Goal: Task Accomplishment & Management: Use online tool/utility

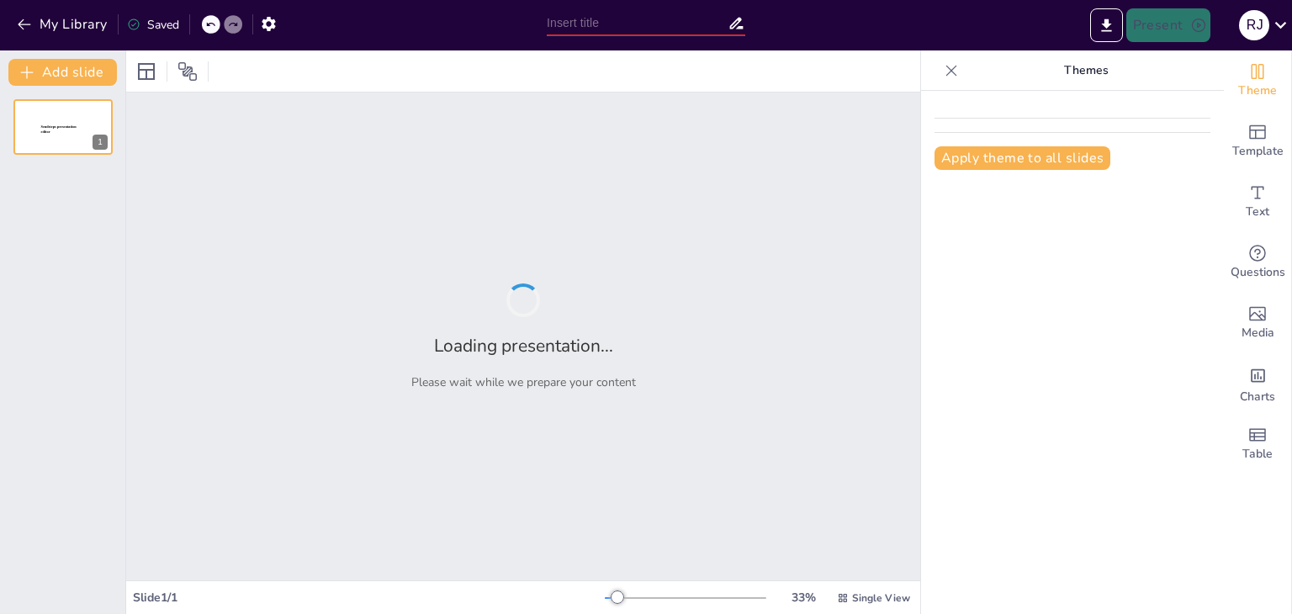
type input "Explorando el Espacio y los Niveles en la Danza"
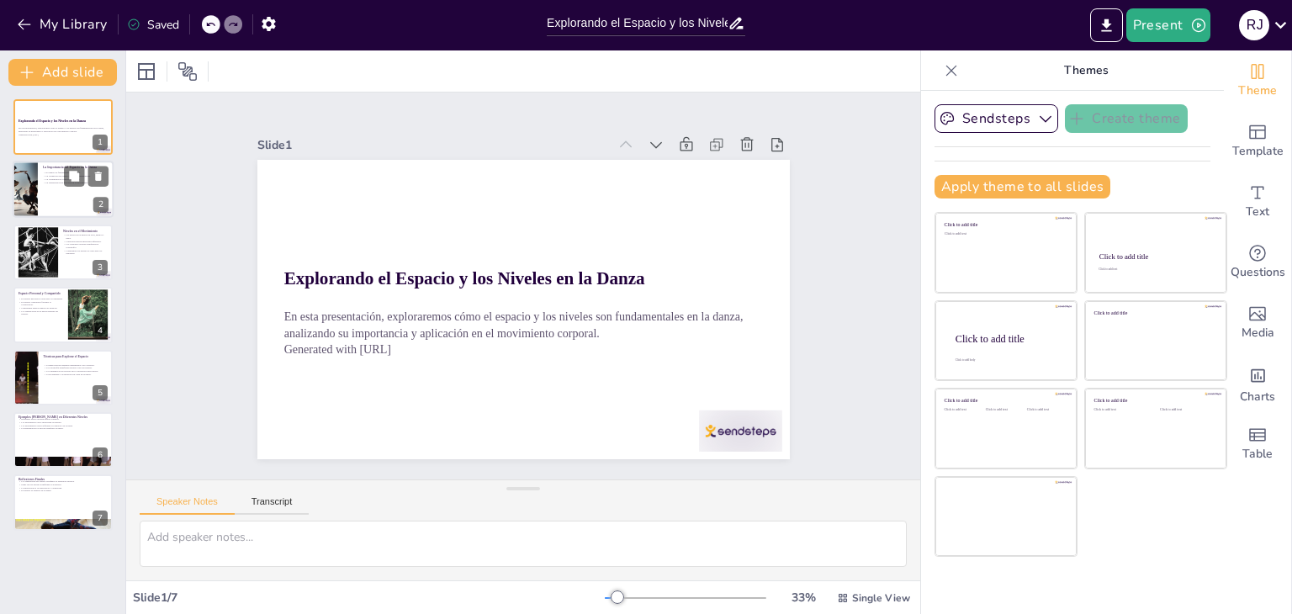
click at [96, 200] on div "2" at bounding box center [100, 205] width 15 height 15
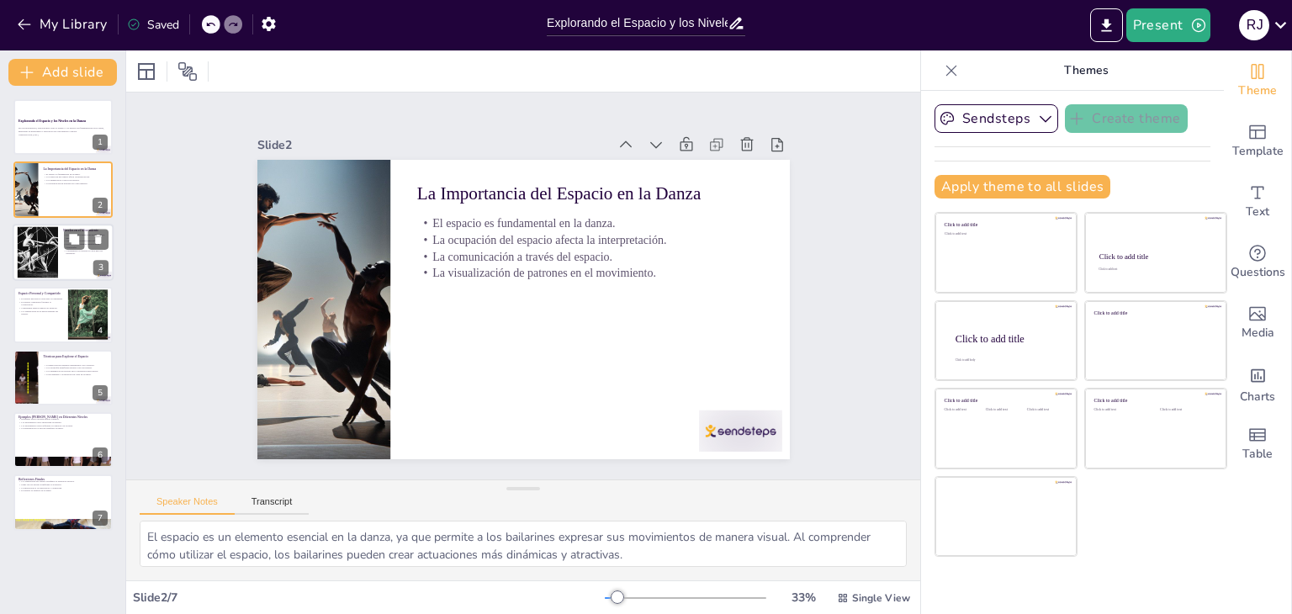
click at [46, 253] on div at bounding box center [39, 251] width 72 height 51
type textarea "Los niveles en la danza son esenciales para diversificar el movimiento y la exp…"
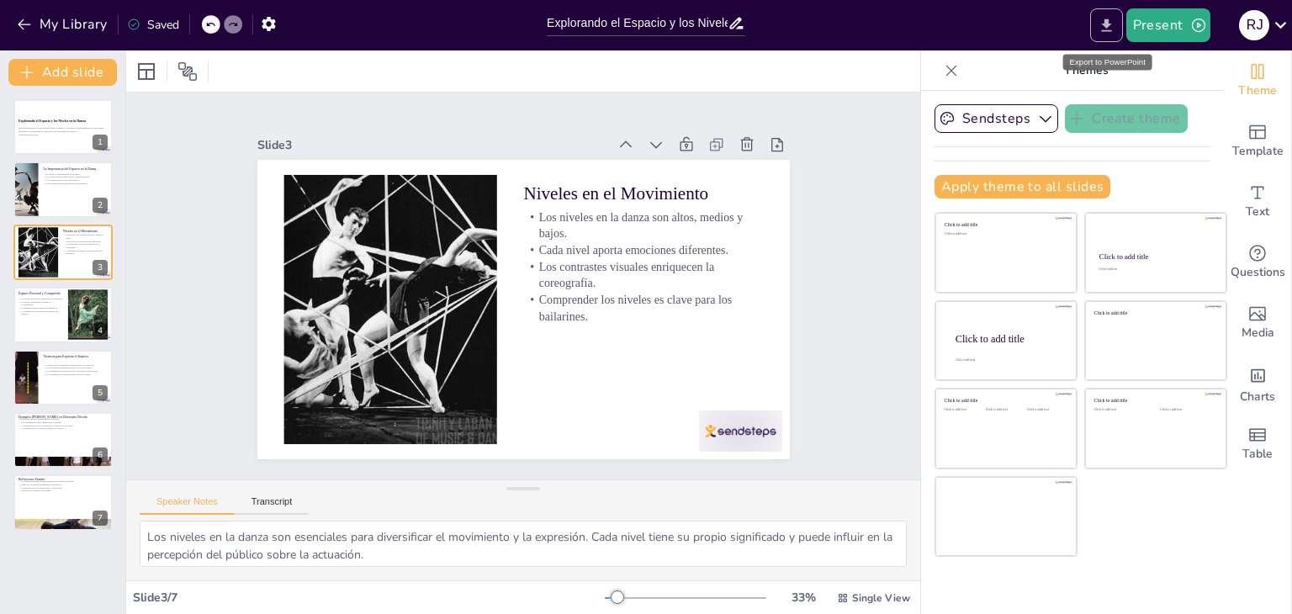
click at [1110, 21] on icon "Export to PowerPoint" at bounding box center [1106, 25] width 10 height 13
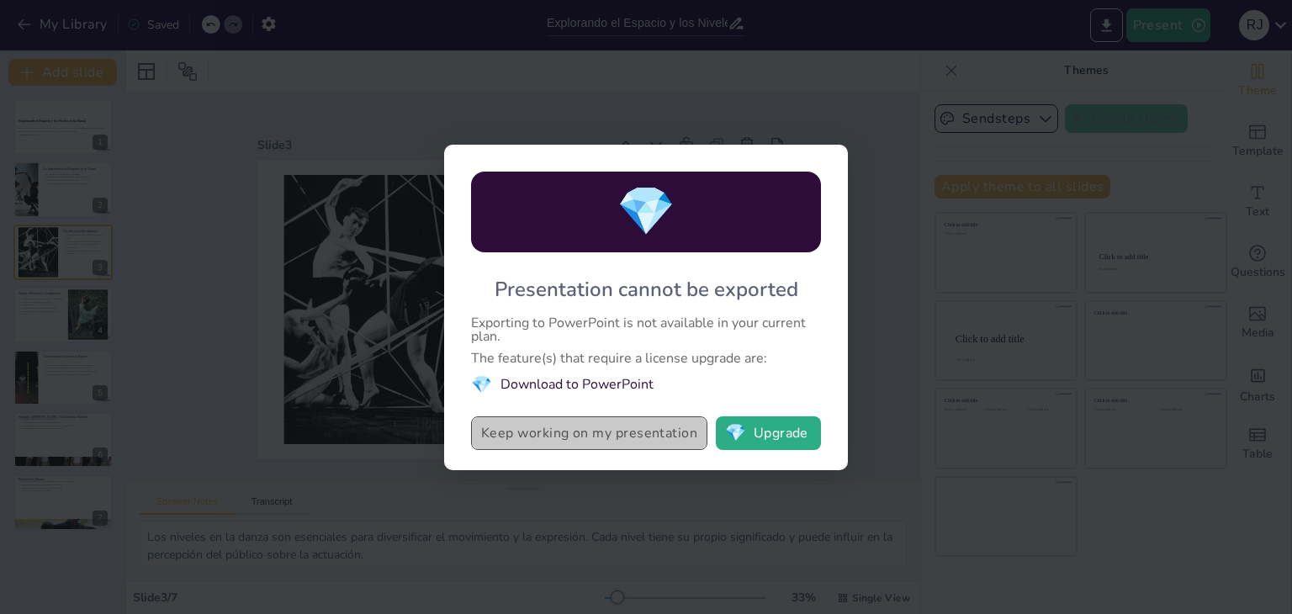
click at [680, 428] on button "Keep working on my presentation" at bounding box center [589, 433] width 236 height 34
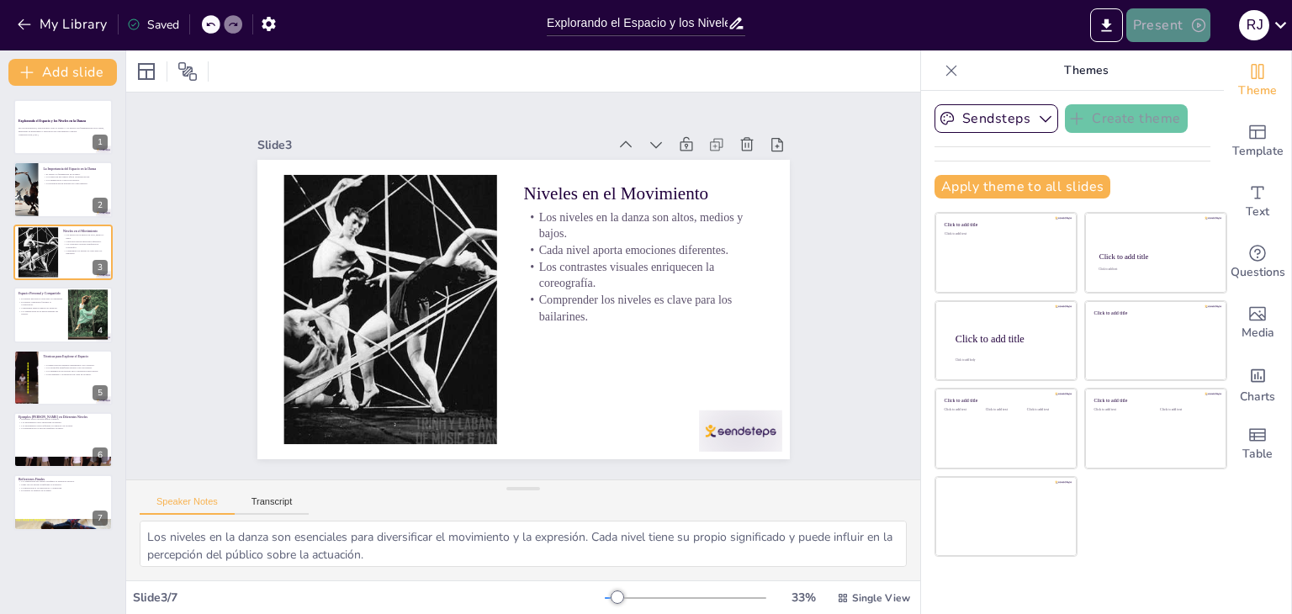
click at [1164, 24] on button "Present" at bounding box center [1169, 25] width 84 height 34
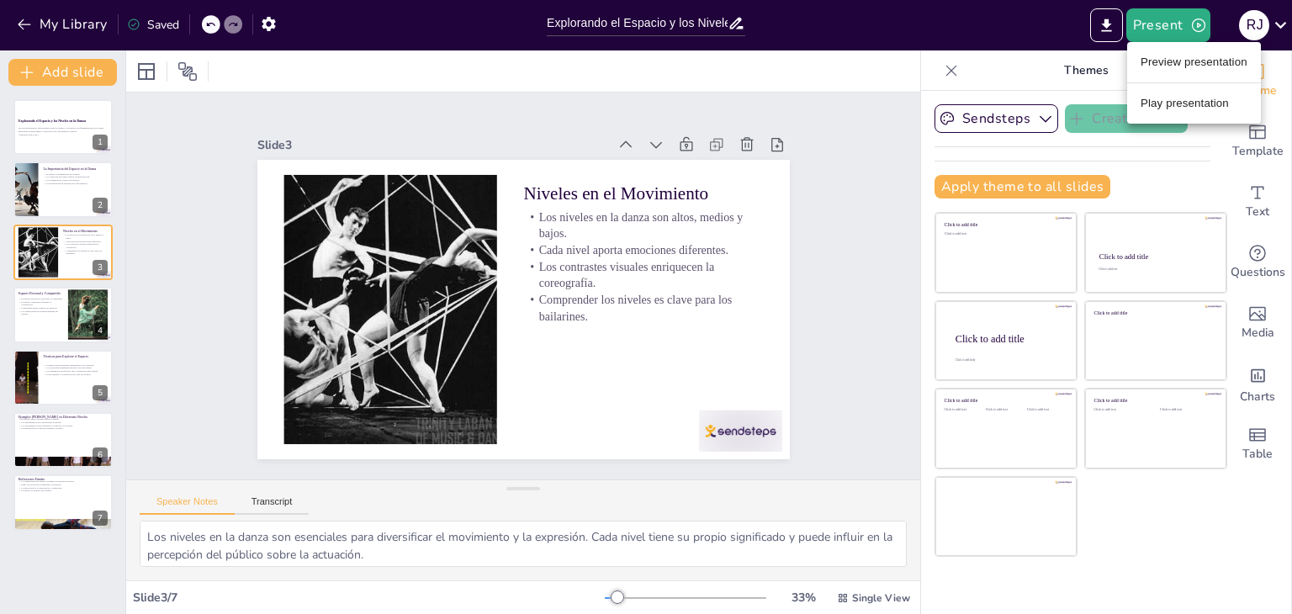
click at [1180, 55] on li "Preview presentation" at bounding box center [1194, 62] width 134 height 27
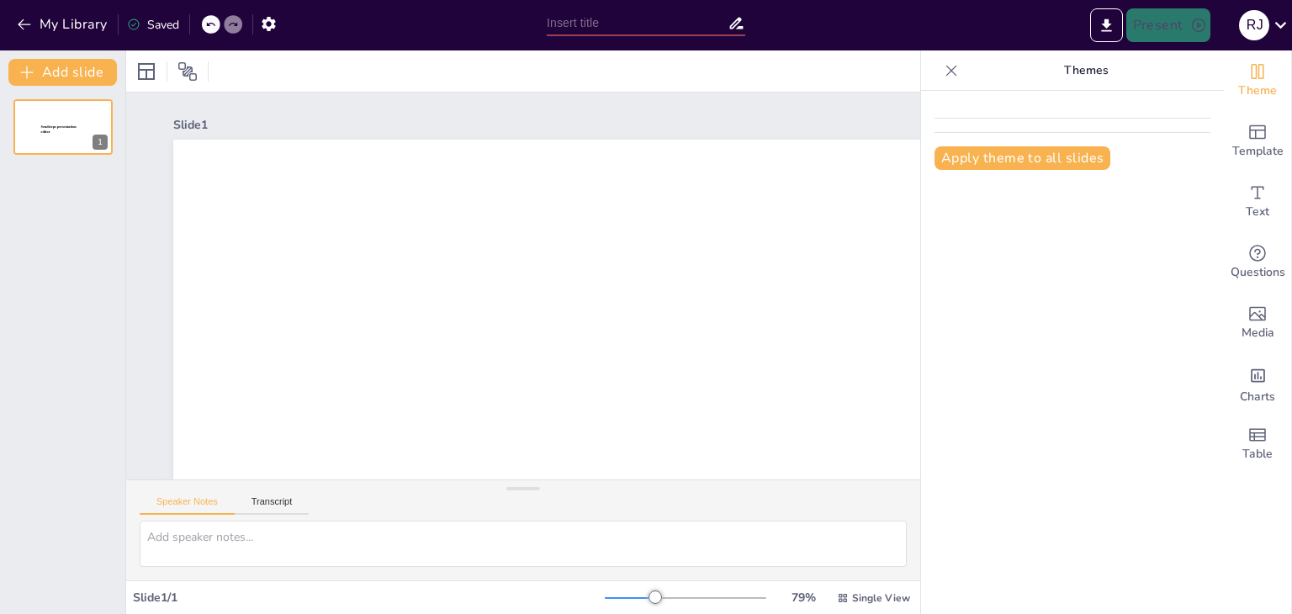
type input "Explorando el Espacio y los Niveles en la Danza"
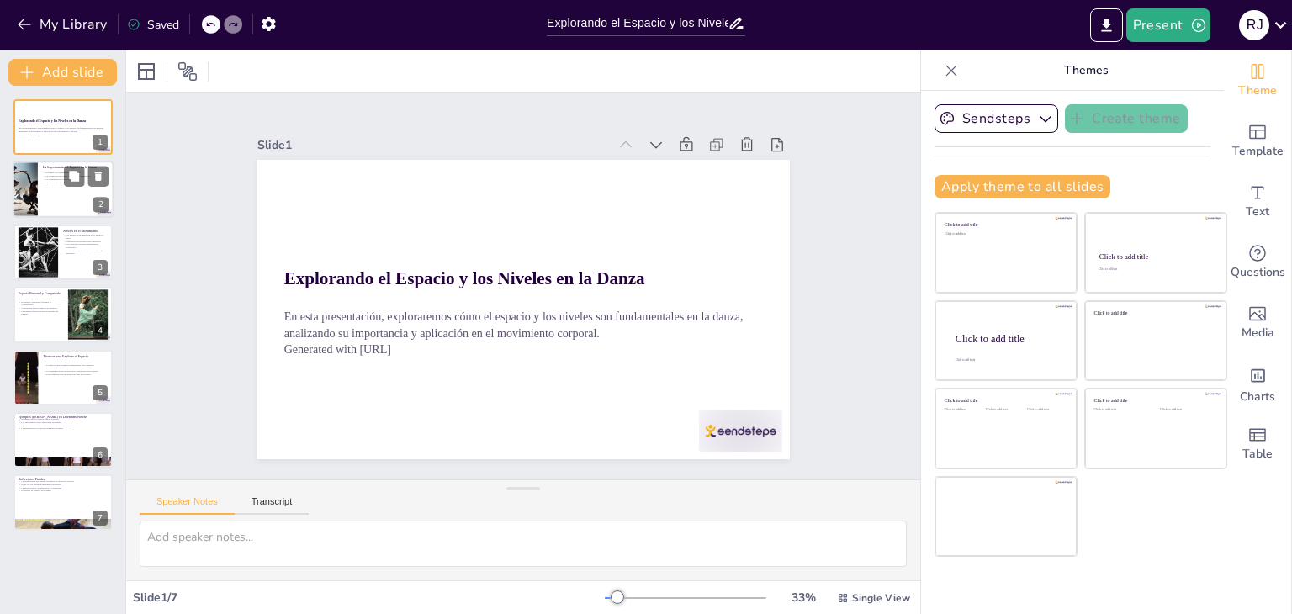
click at [50, 183] on div at bounding box center [63, 190] width 101 height 57
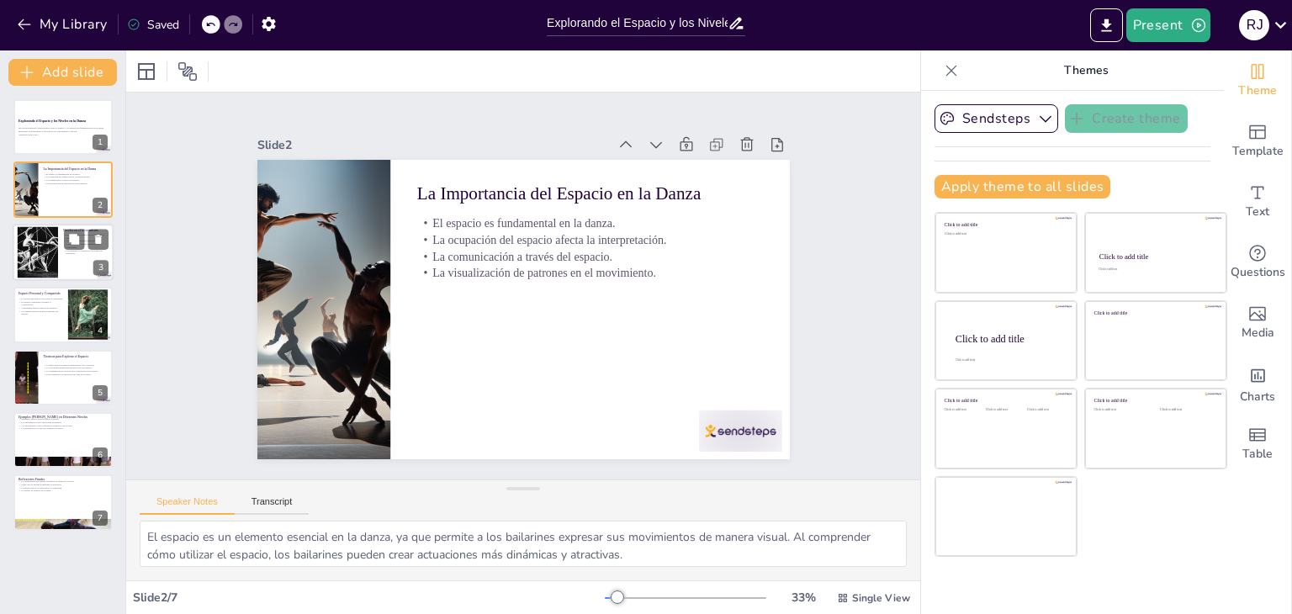
click at [57, 230] on div at bounding box center [39, 251] width 72 height 51
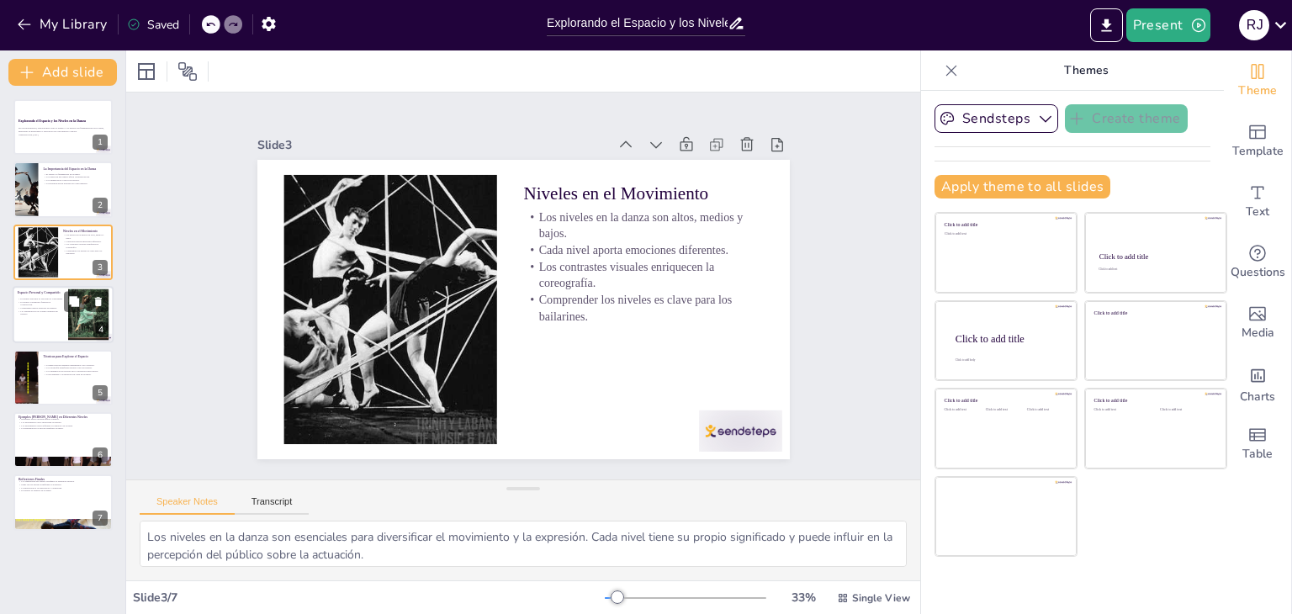
click at [45, 307] on p "Comprender ambos espacios es esencial." at bounding box center [40, 308] width 45 height 3
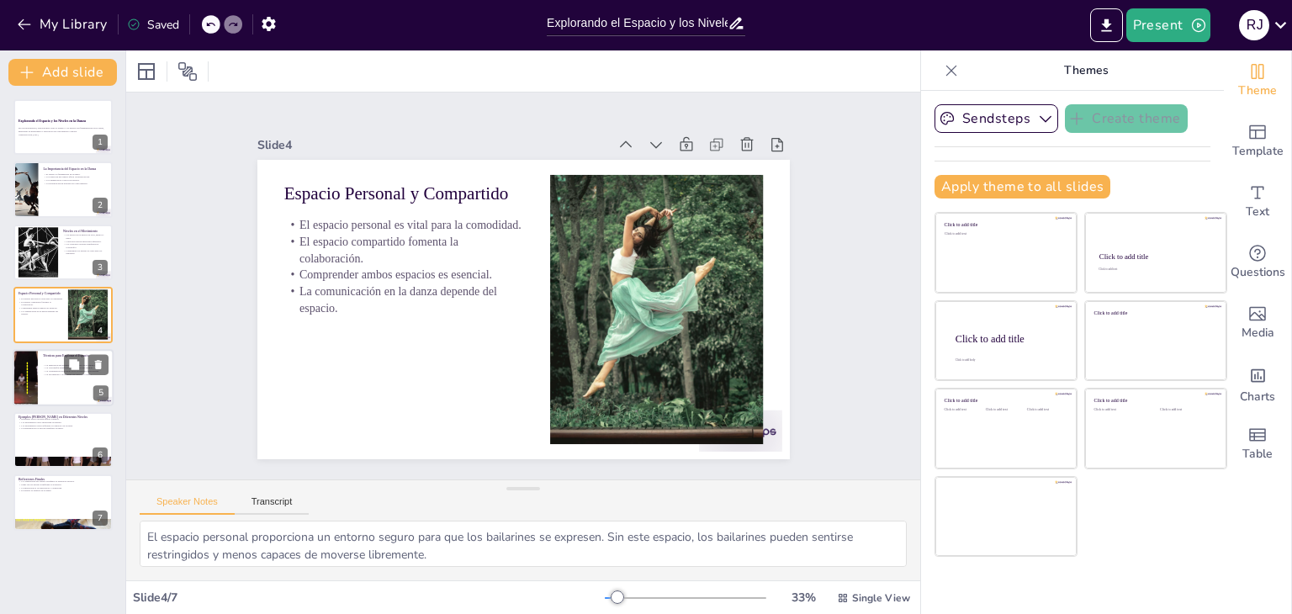
click at [46, 353] on p "Técnicas para Explorar el Espacio" at bounding box center [76, 355] width 66 height 5
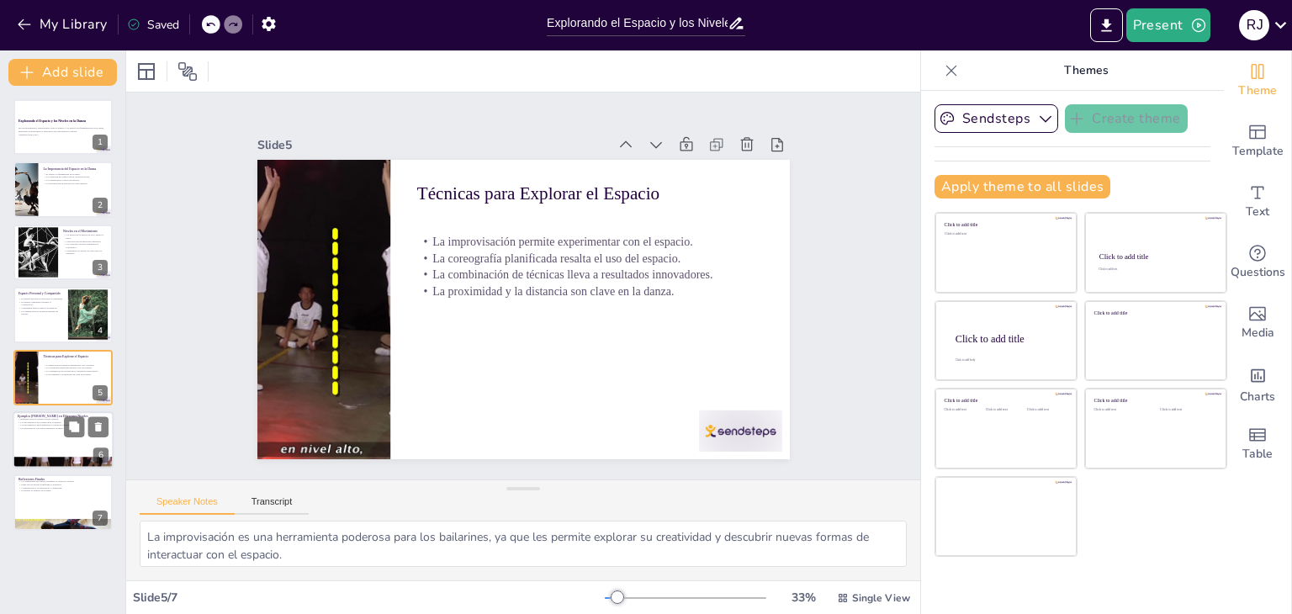
click at [49, 458] on div at bounding box center [63, 462] width 101 height 57
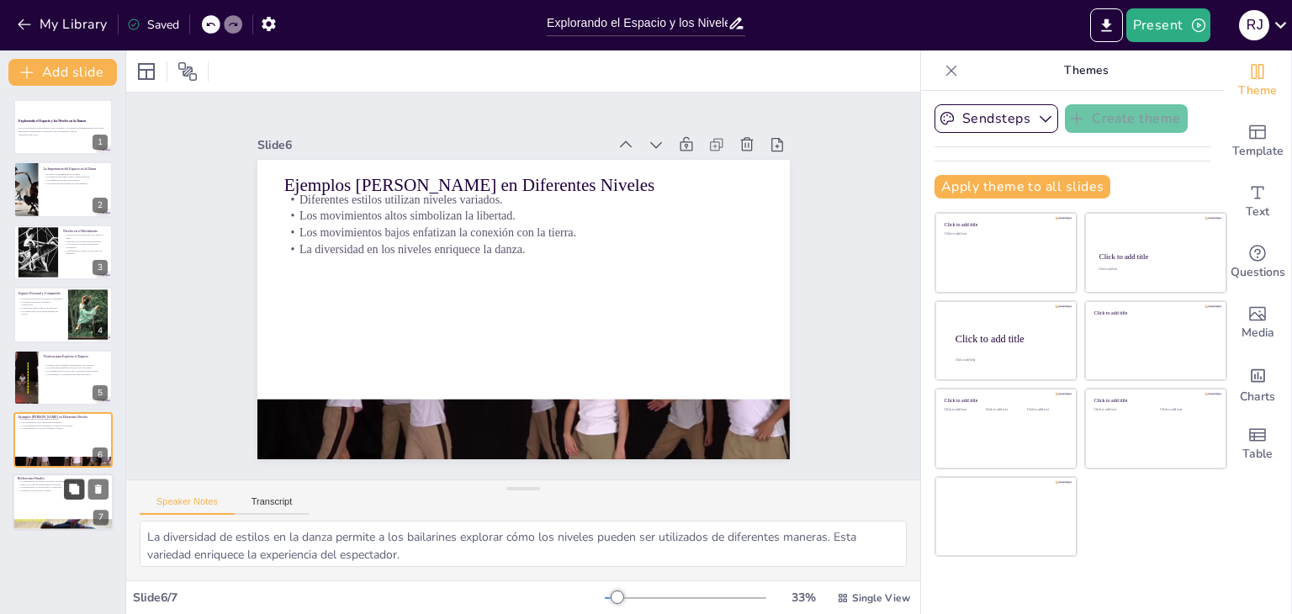
click at [68, 499] on div at bounding box center [63, 503] width 101 height 57
type textarea "La capacidad de los bailarines para comprender y utilizar el espacio es fundame…"
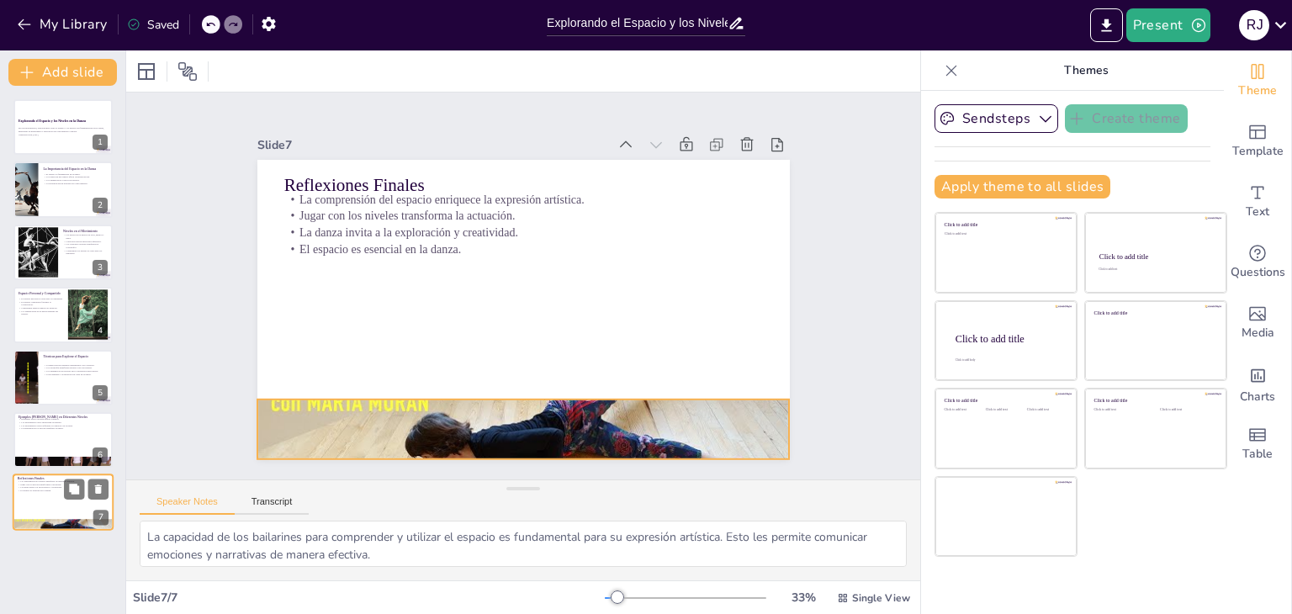
click at [61, 519] on div at bounding box center [63, 525] width 101 height 76
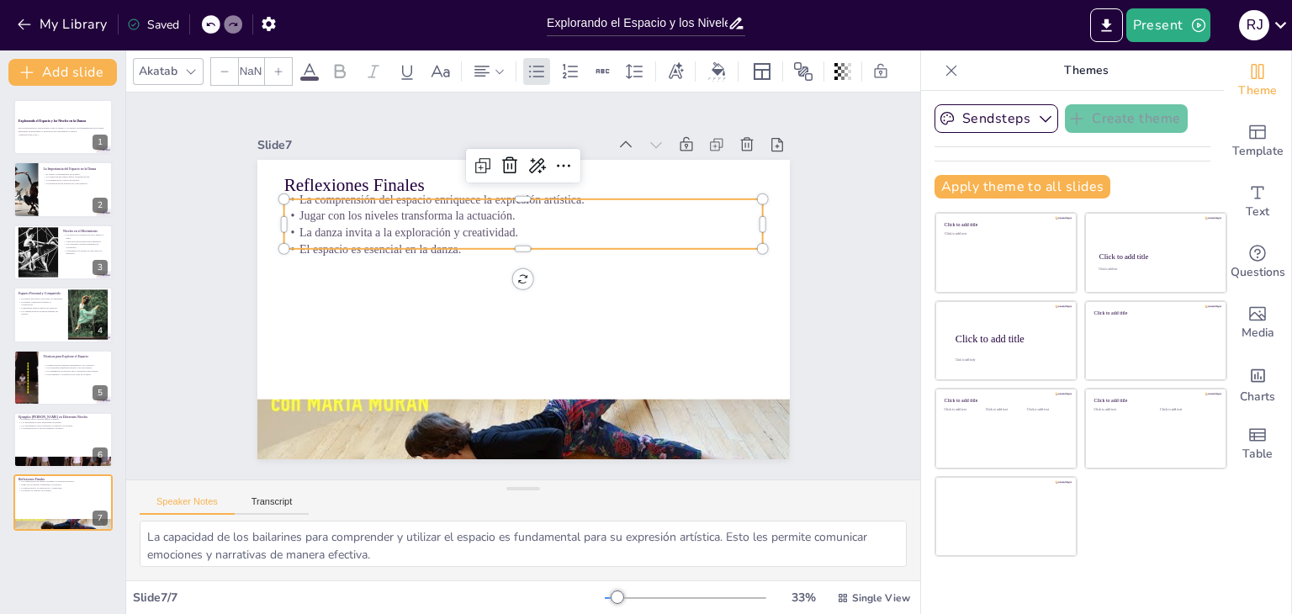
click at [374, 191] on div "Reflexiones Finales La comprensión del espacio enriquece la expresión artística…" at bounding box center [523, 310] width 533 height 300
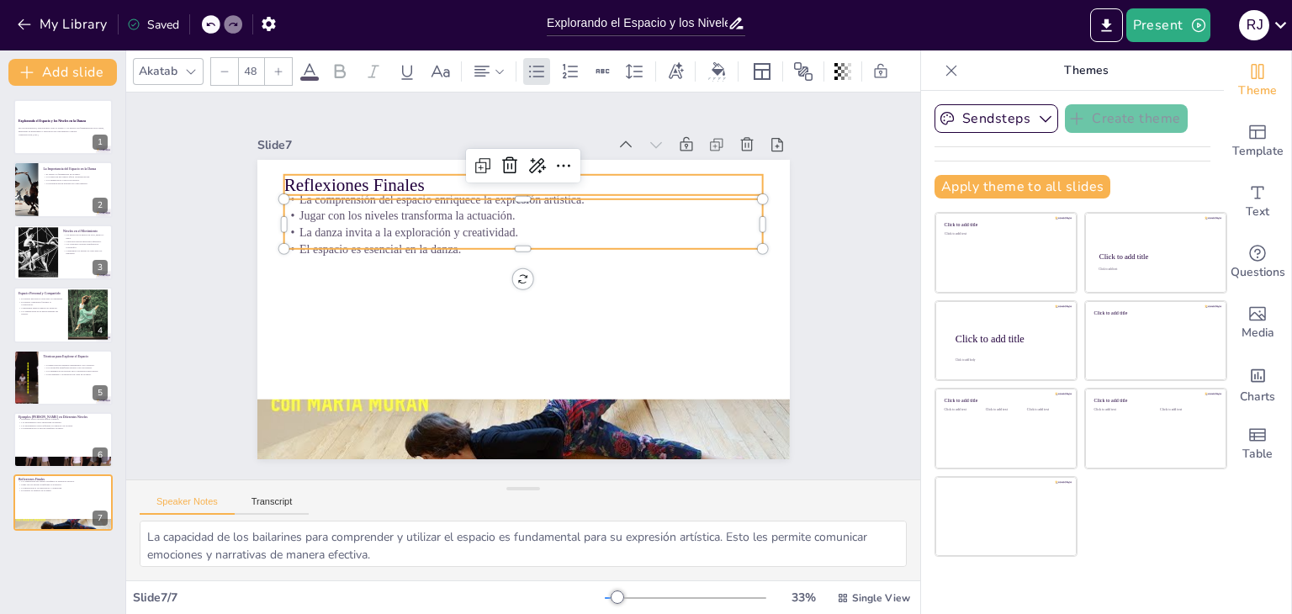
click at [389, 177] on p "Reflexiones Finales" at bounding box center [524, 184] width 480 height 25
type input "32"
click at [433, 208] on p "Jugar con los niveles transforma la actuación." at bounding box center [524, 216] width 480 height 17
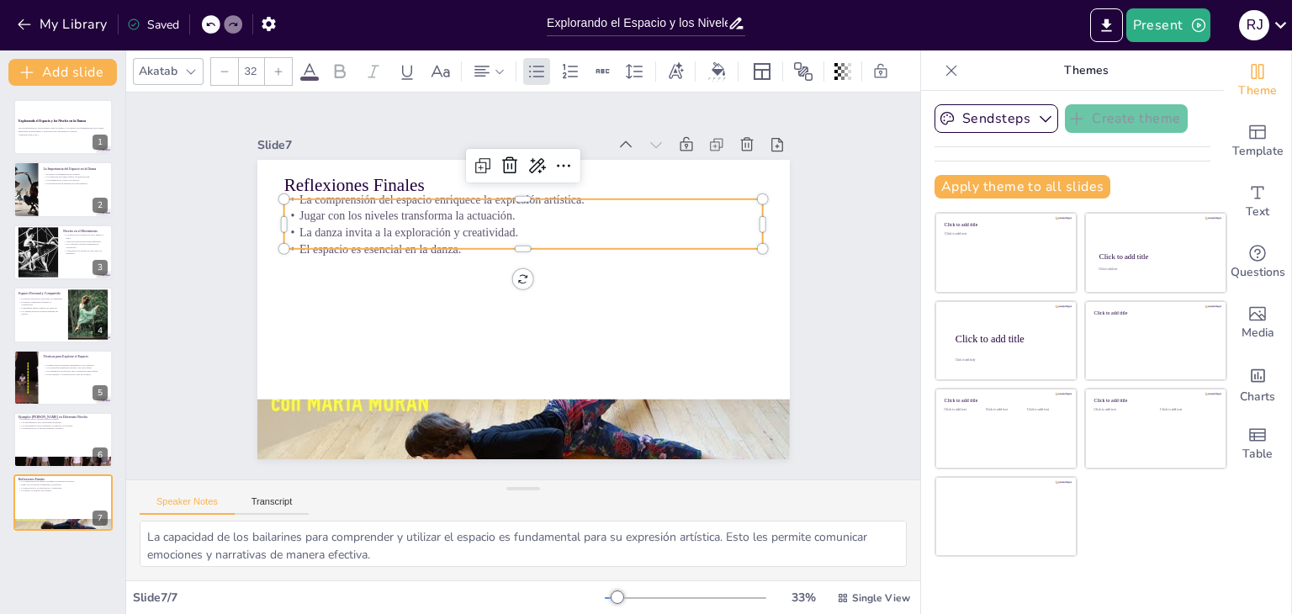
click at [602, 191] on div at bounding box center [524, 192] width 480 height 13
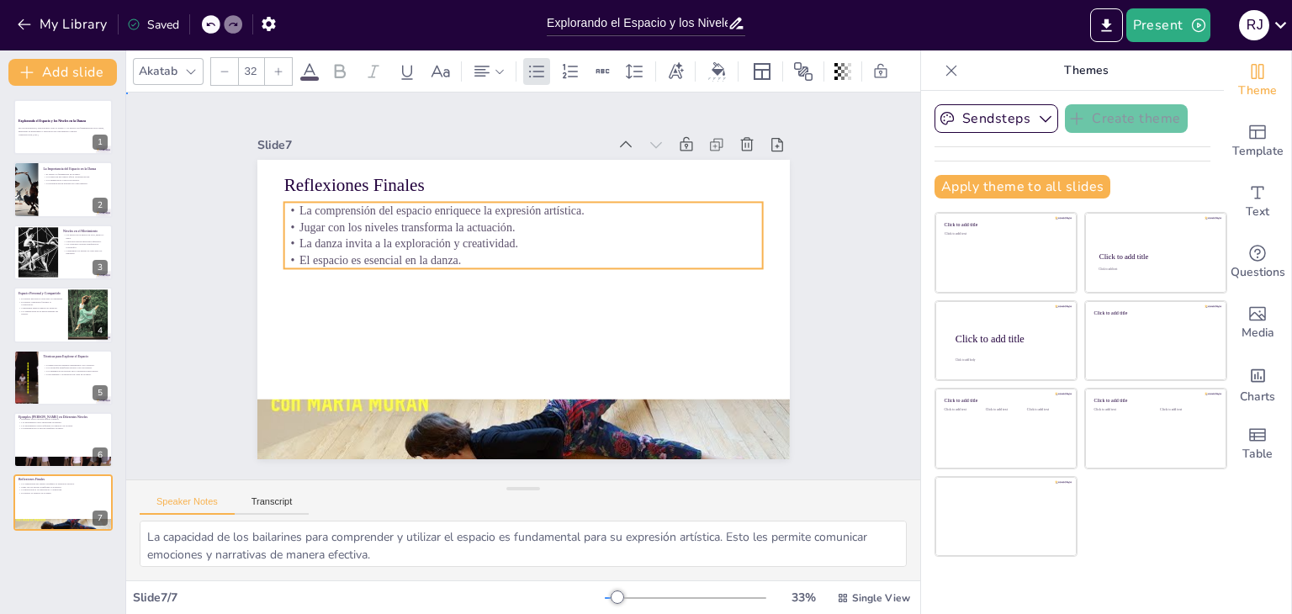
click at [830, 257] on div "Slide 1 Explorando el Espacio y los Niveles en la Danza En esta presentación, e…" at bounding box center [523, 286] width 794 height 387
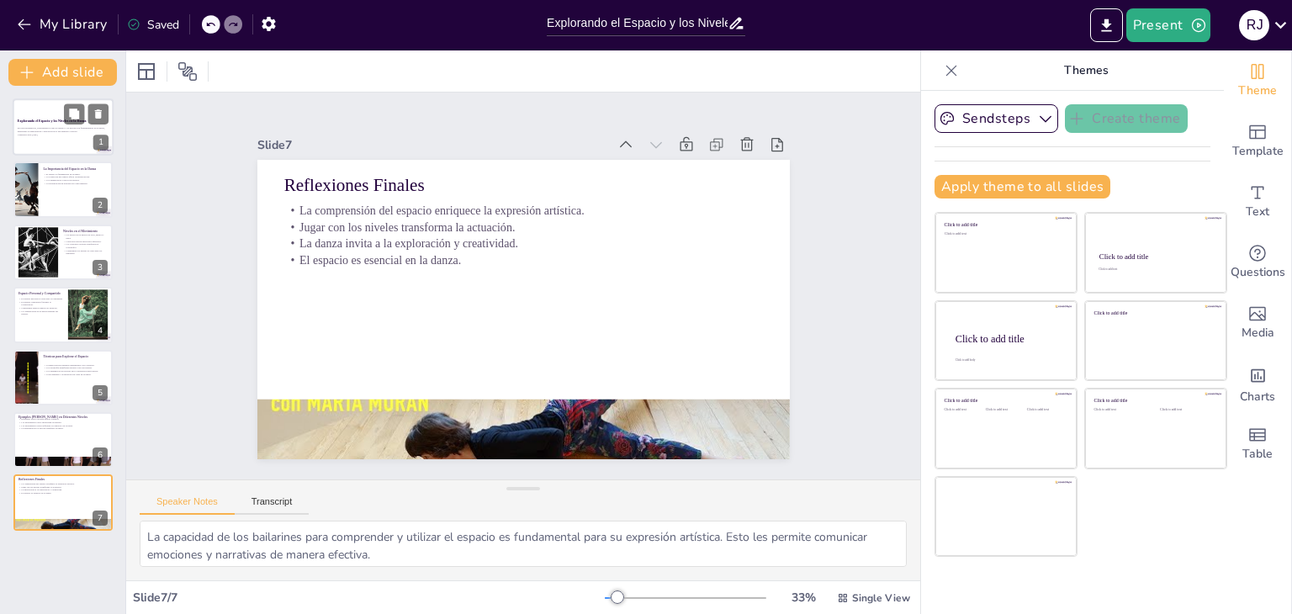
click at [50, 115] on div at bounding box center [63, 126] width 101 height 57
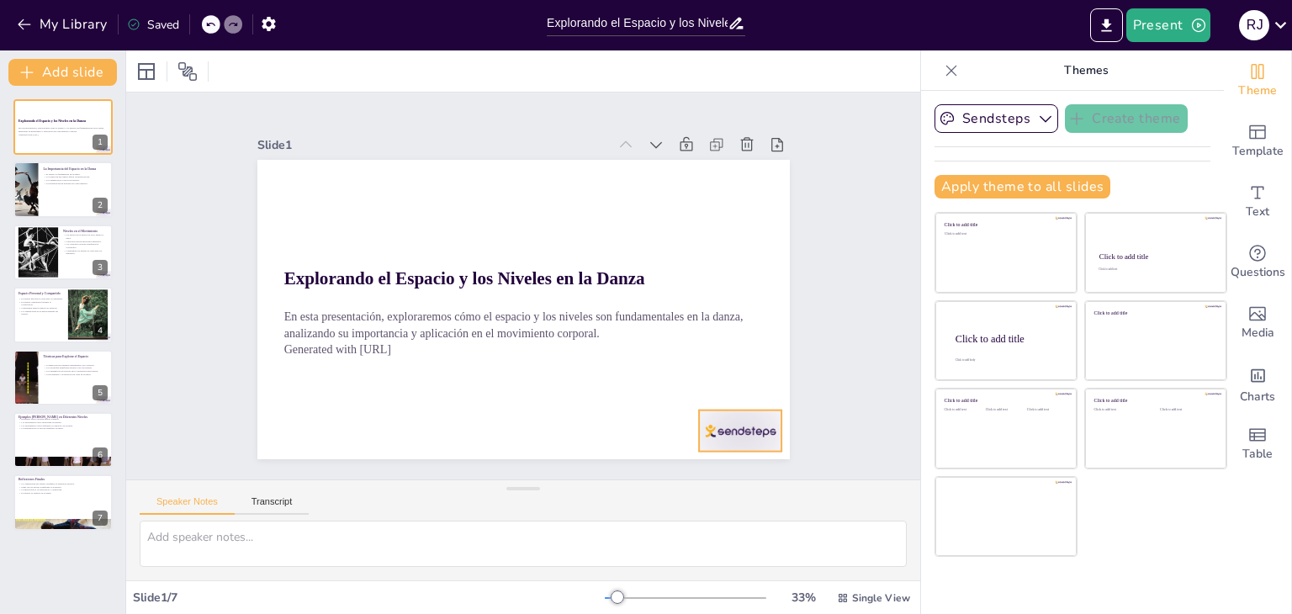
click at [730, 438] on div at bounding box center [740, 431] width 83 height 41
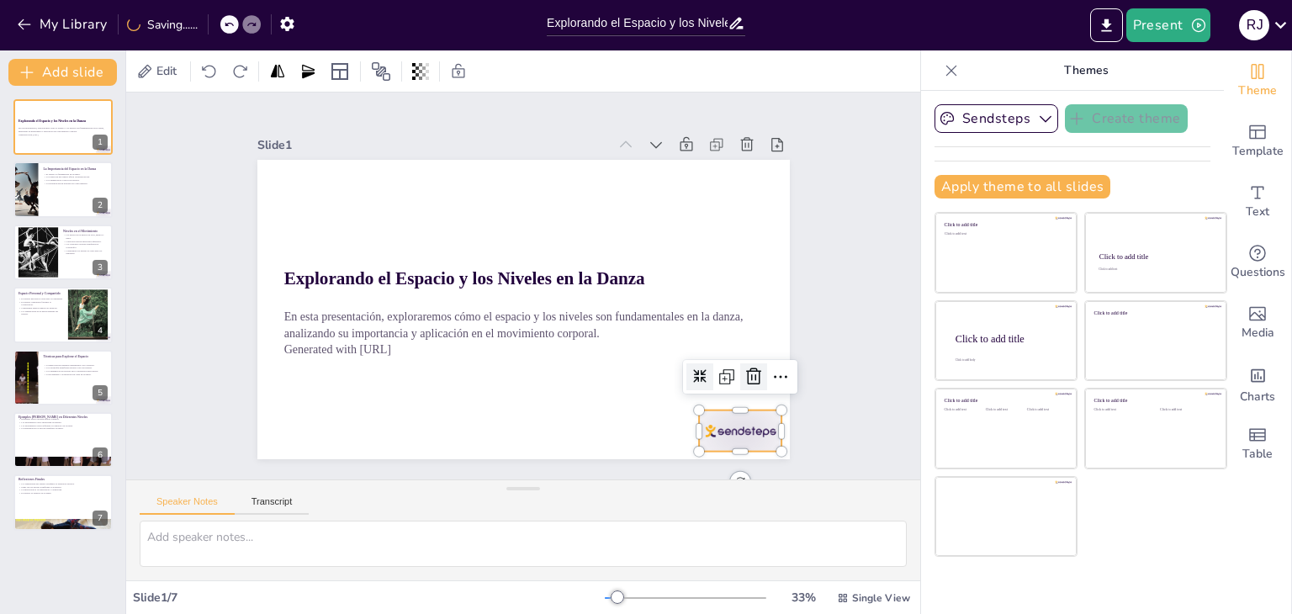
click at [744, 375] on icon at bounding box center [754, 377] width 20 height 20
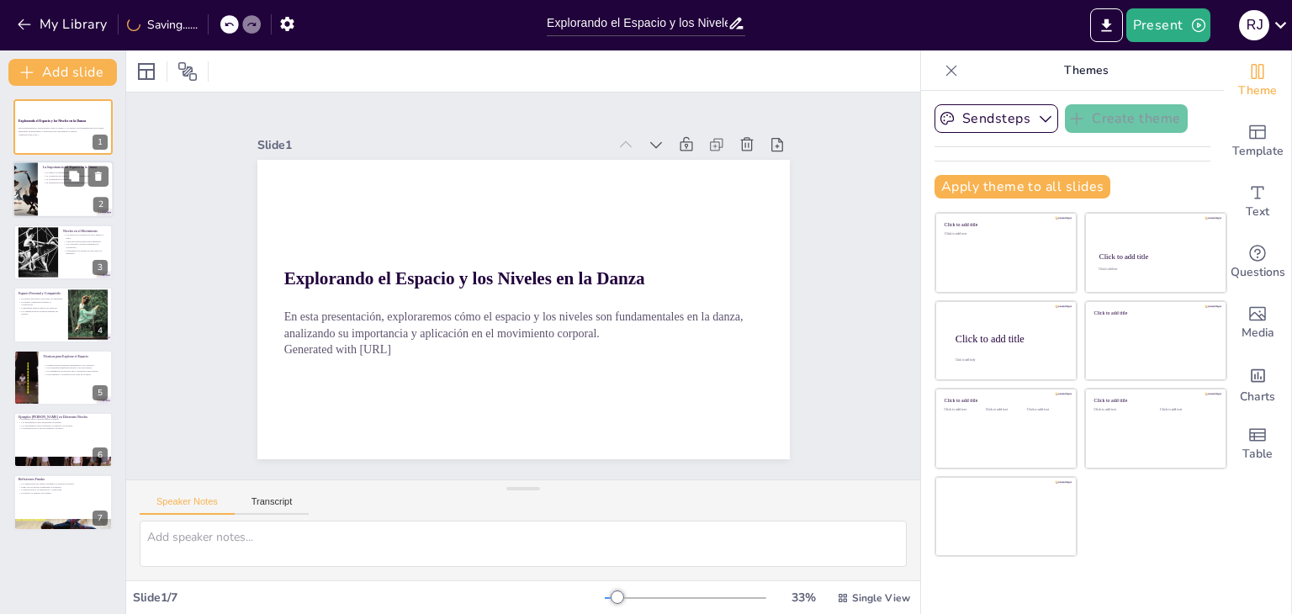
click at [67, 189] on div at bounding box center [63, 190] width 101 height 57
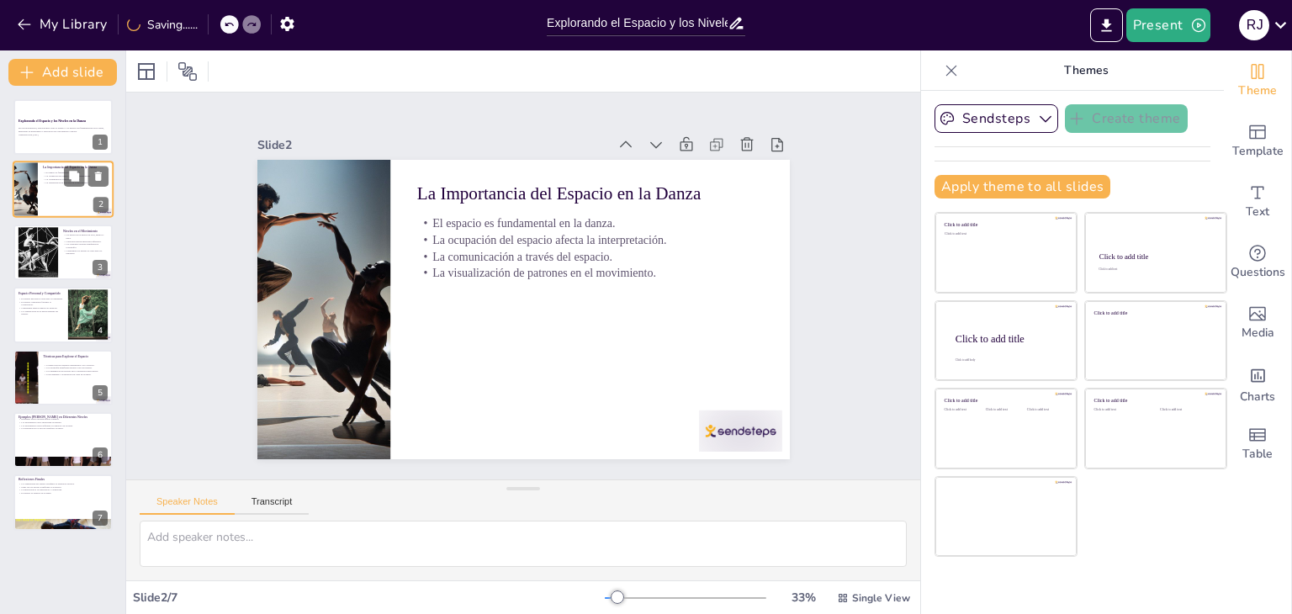
type textarea "El espacio es un elemento esencial en la danza, ya que permite a los bailarines…"
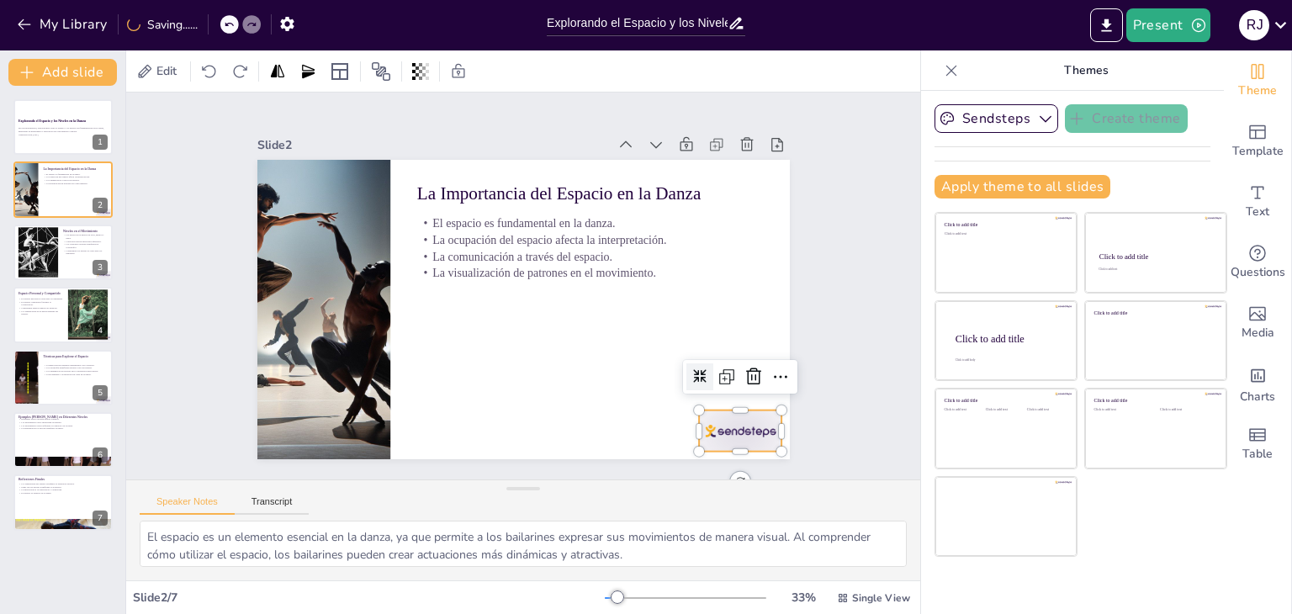
click at [750, 428] on div at bounding box center [740, 431] width 83 height 41
click at [744, 372] on icon at bounding box center [754, 377] width 20 height 20
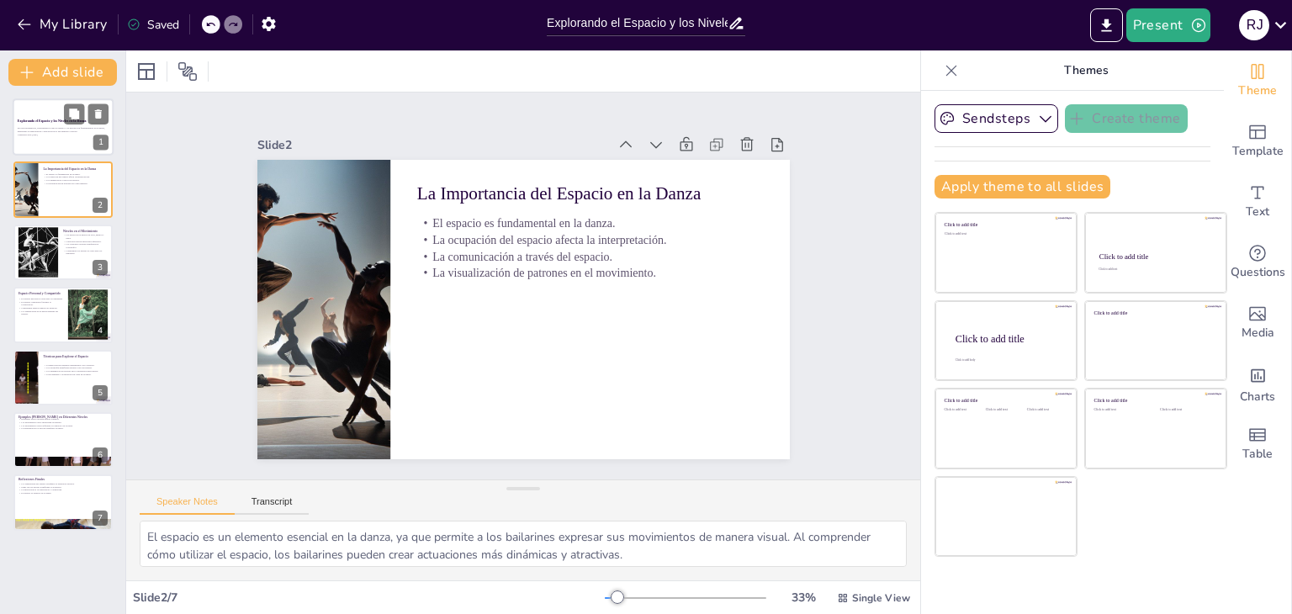
click at [34, 115] on div at bounding box center [63, 126] width 101 height 57
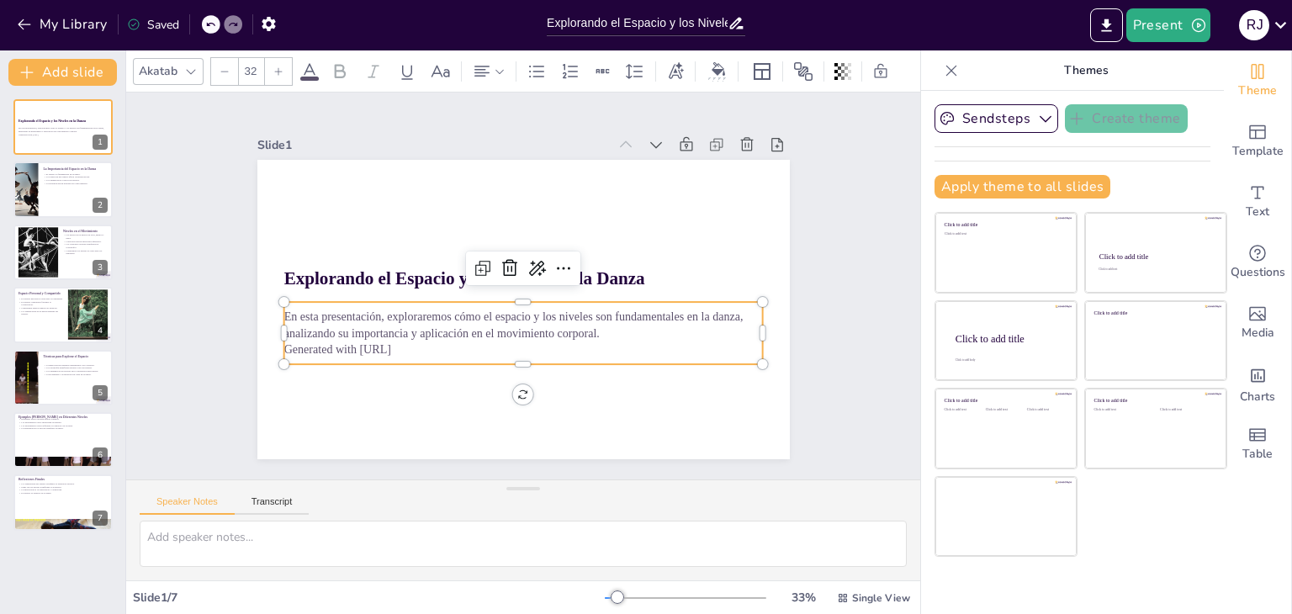
click at [411, 345] on p "Generated with [URL]" at bounding box center [524, 350] width 480 height 17
click at [403, 342] on p "Generated with [URL]" at bounding box center [524, 350] width 480 height 17
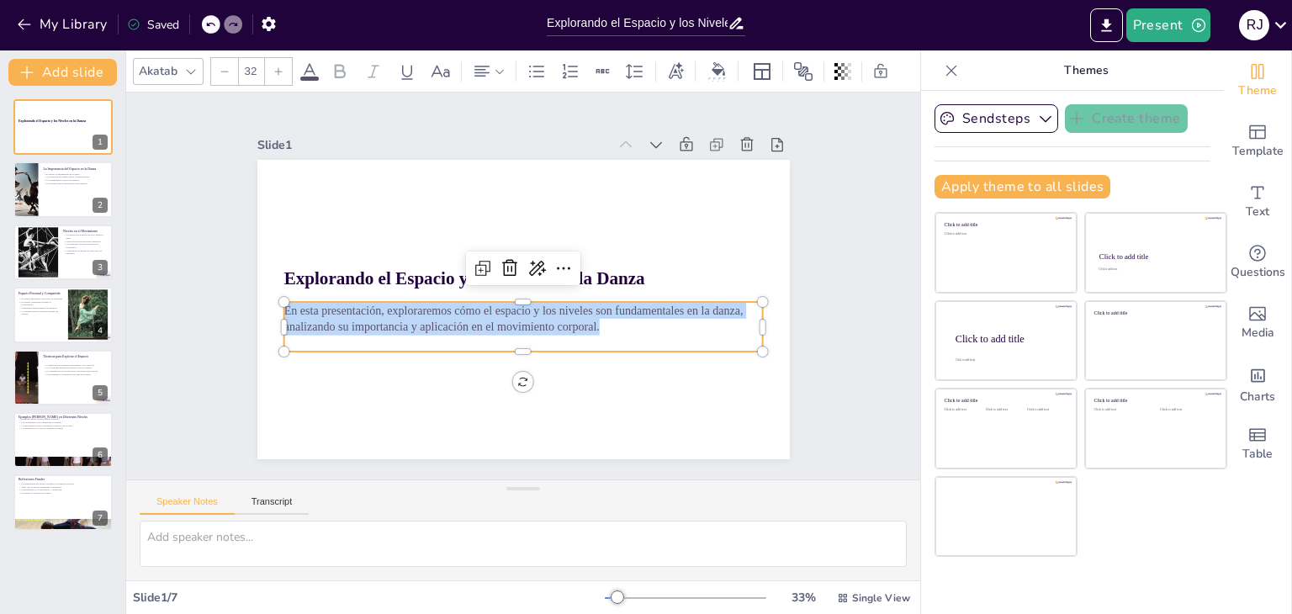
drag, startPoint x: 593, startPoint y: 327, endPoint x: 265, endPoint y: 300, distance: 329.2
click at [265, 300] on div "Explorando el Espacio y los Niveles en la Danza En esta presentación, explorare…" at bounding box center [523, 310] width 533 height 300
click at [554, 259] on icon at bounding box center [564, 268] width 20 height 20
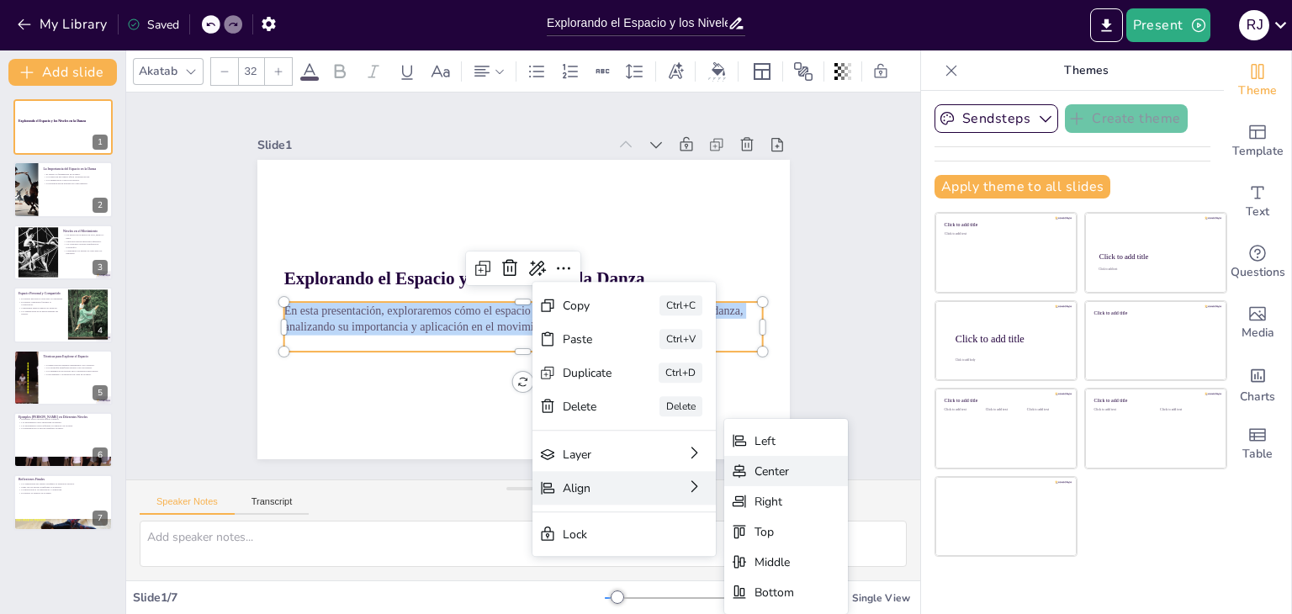
click at [772, 472] on div "Center" at bounding box center [775, 472] width 40 height 16
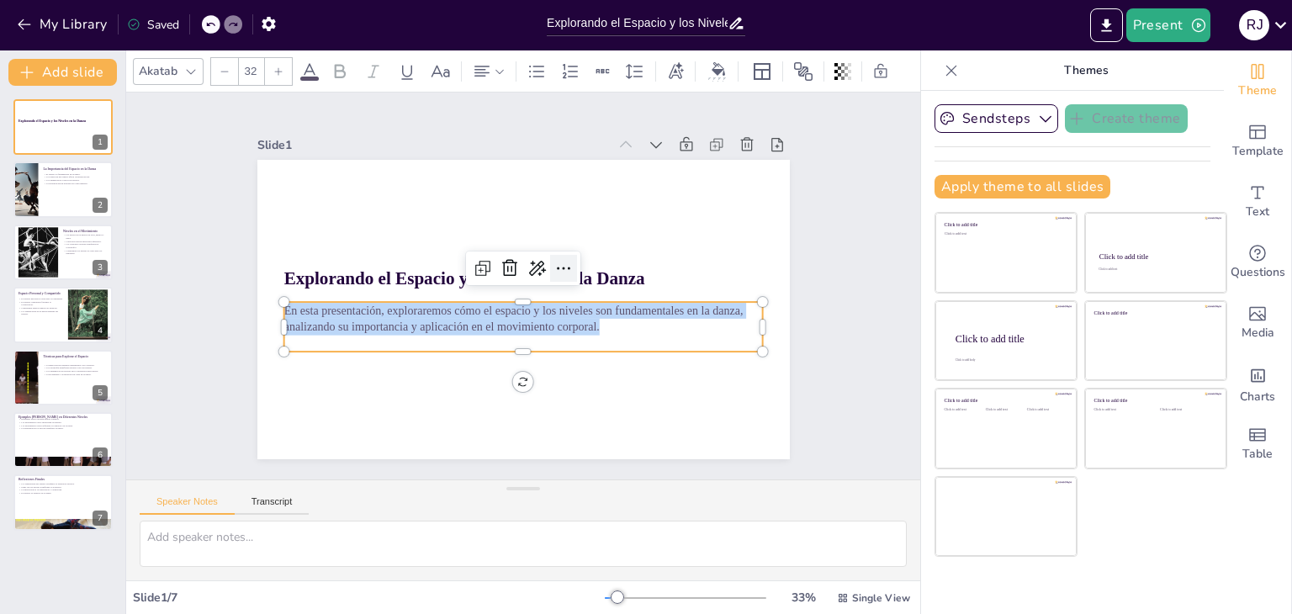
click at [554, 267] on icon at bounding box center [564, 268] width 20 height 20
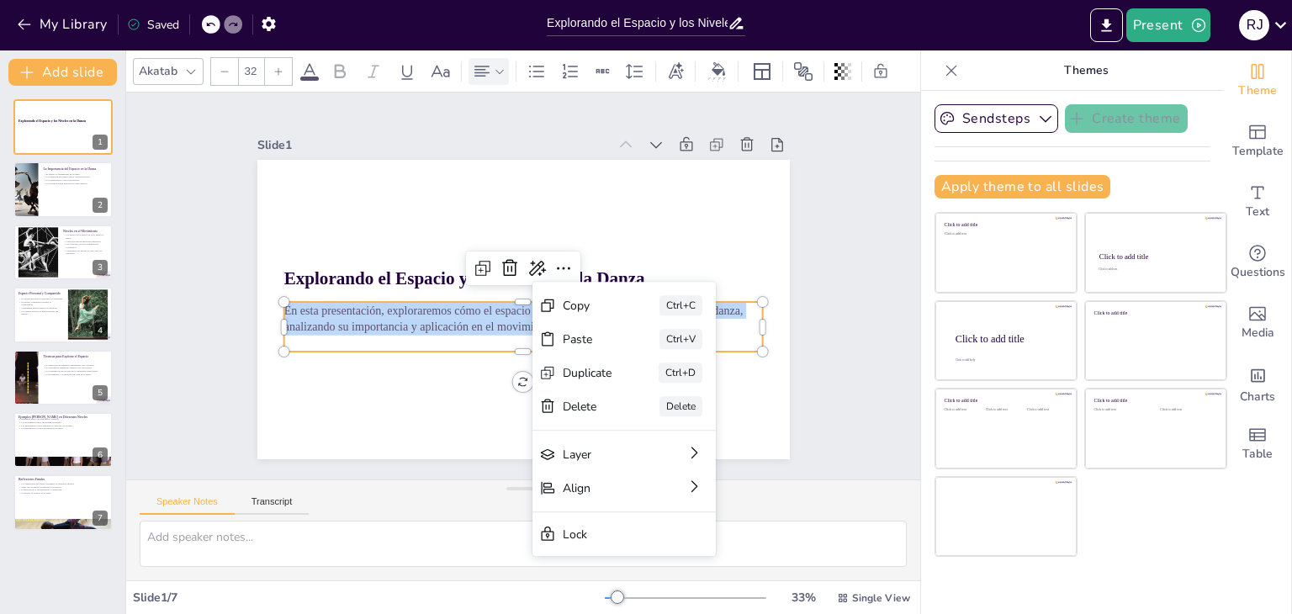
click at [504, 67] on icon at bounding box center [500, 72] width 12 height 12
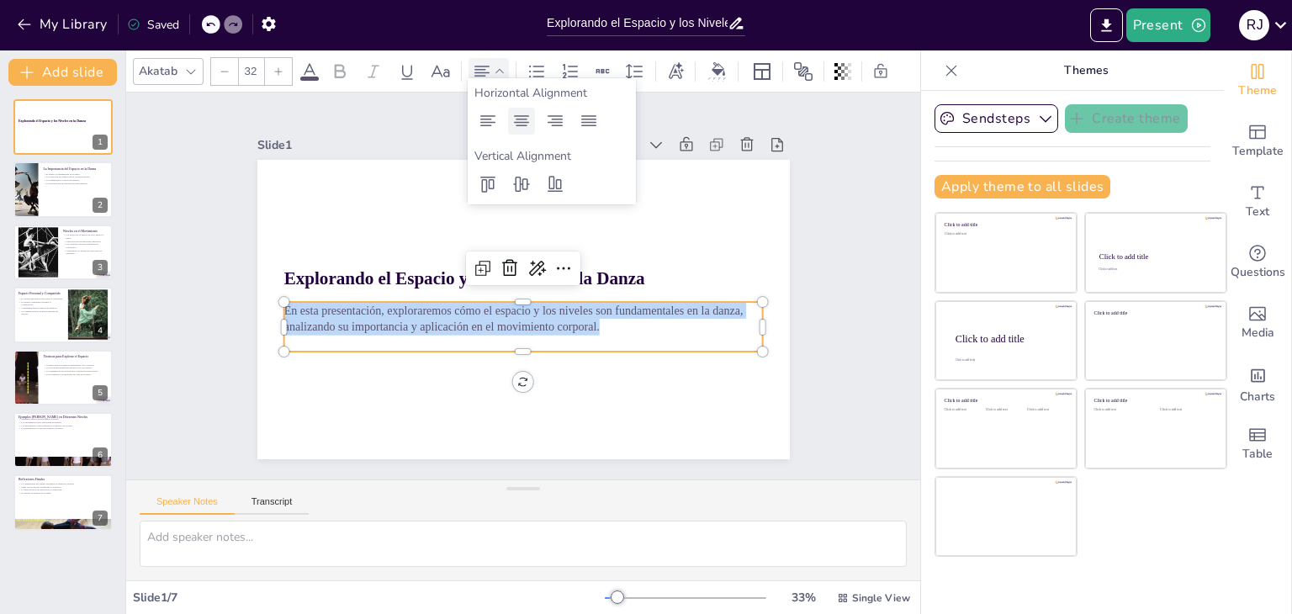
click at [524, 119] on icon at bounding box center [521, 120] width 15 height 11
click at [586, 119] on icon at bounding box center [589, 121] width 20 height 20
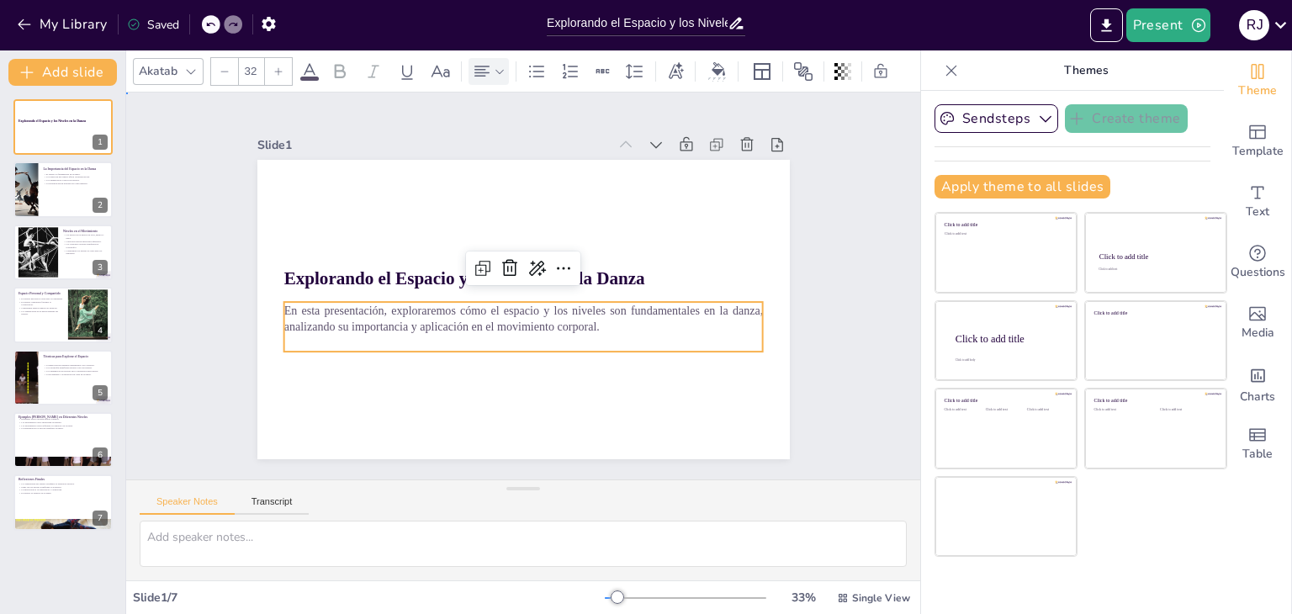
click at [842, 260] on div "Slide 1 Explorando el Espacio y los Niveles en la Danza En esta presentación, e…" at bounding box center [523, 286] width 794 height 387
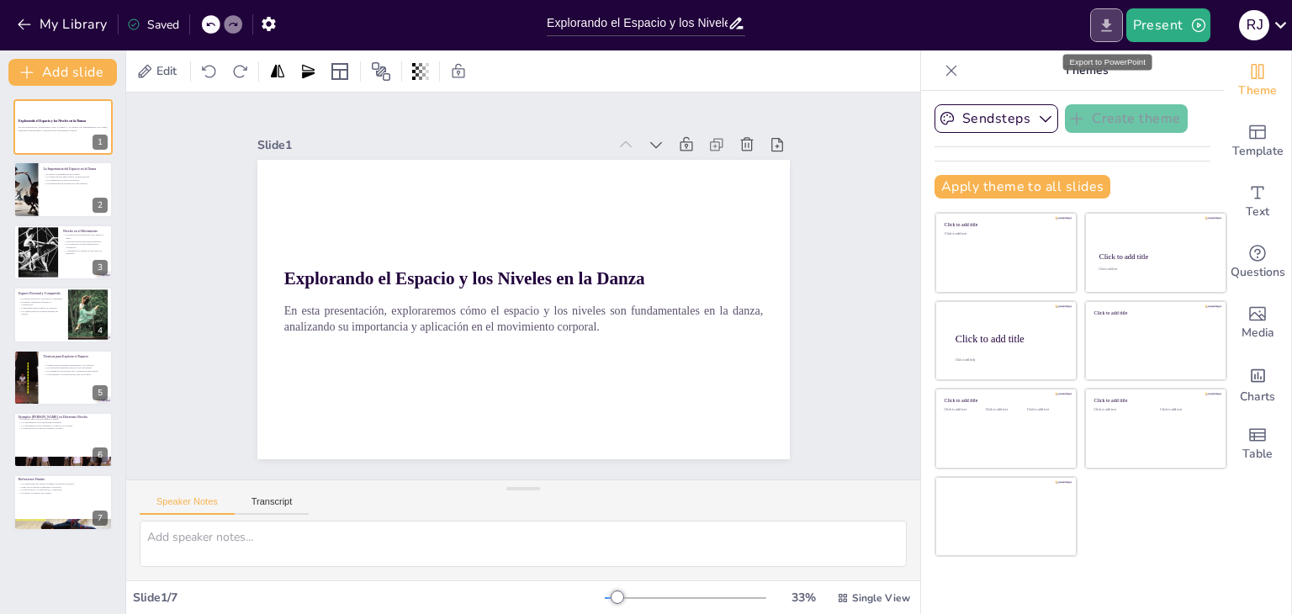
click at [1097, 31] on button "Export to PowerPoint" at bounding box center [1106, 25] width 33 height 34
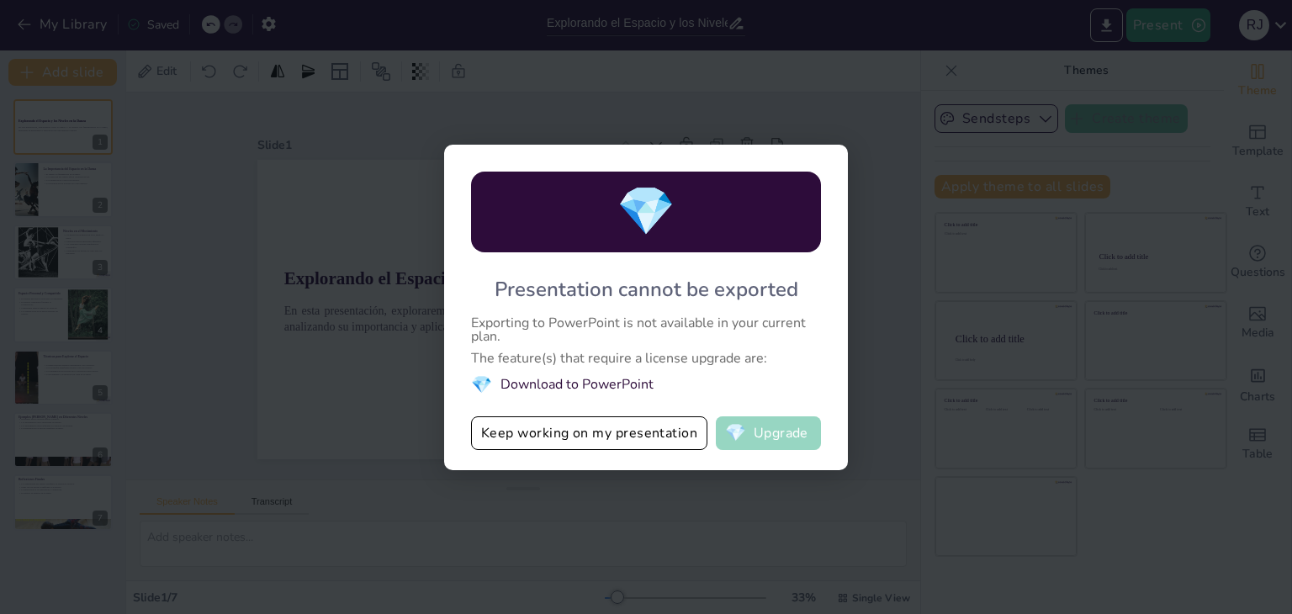
click at [749, 427] on button "💎 Upgrade" at bounding box center [768, 433] width 105 height 34
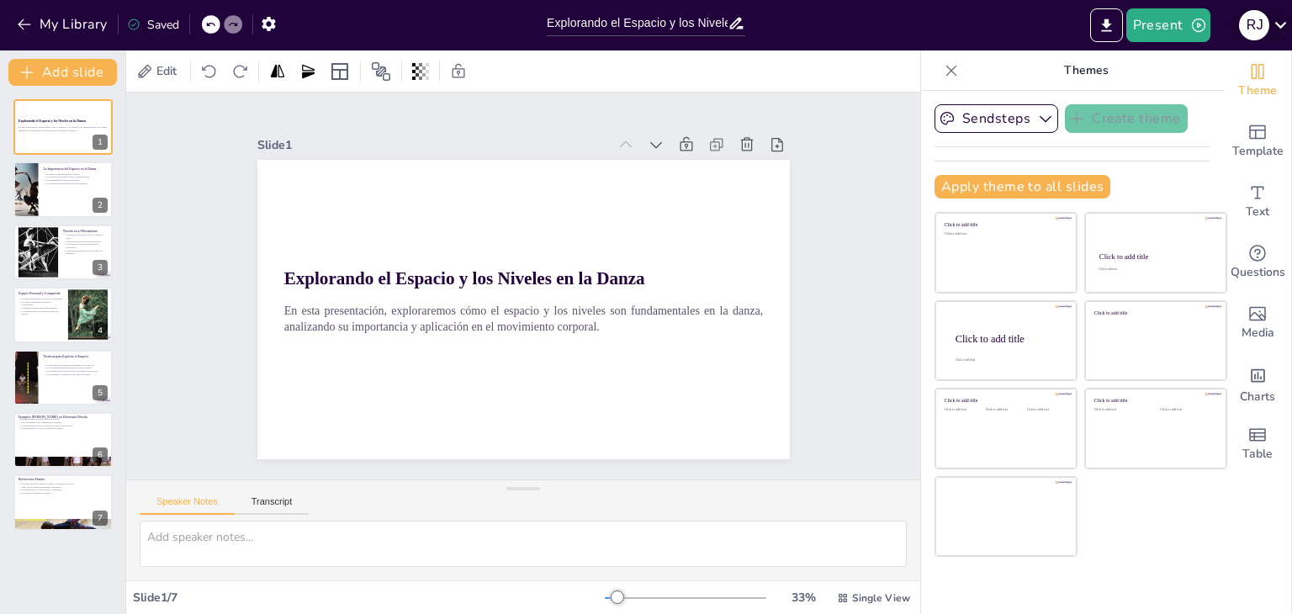
click at [1289, 31] on icon at bounding box center [1281, 24] width 23 height 23
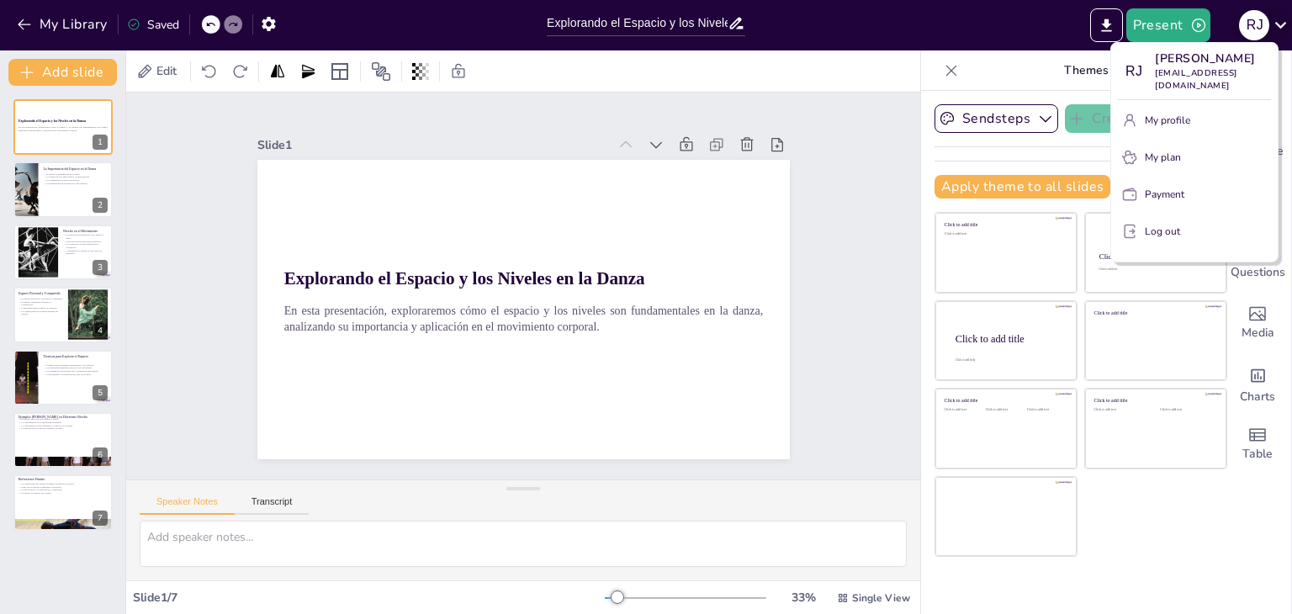
click at [1289, 31] on div at bounding box center [646, 307] width 1292 height 614
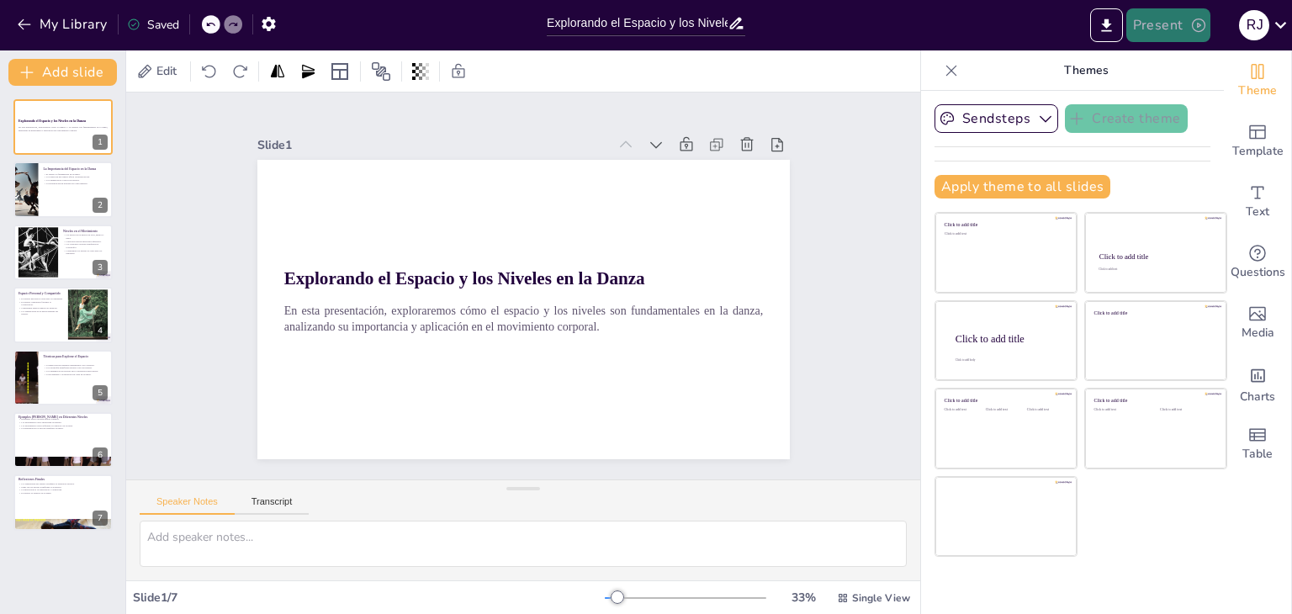
click at [1187, 34] on button "Present" at bounding box center [1169, 25] width 84 height 34
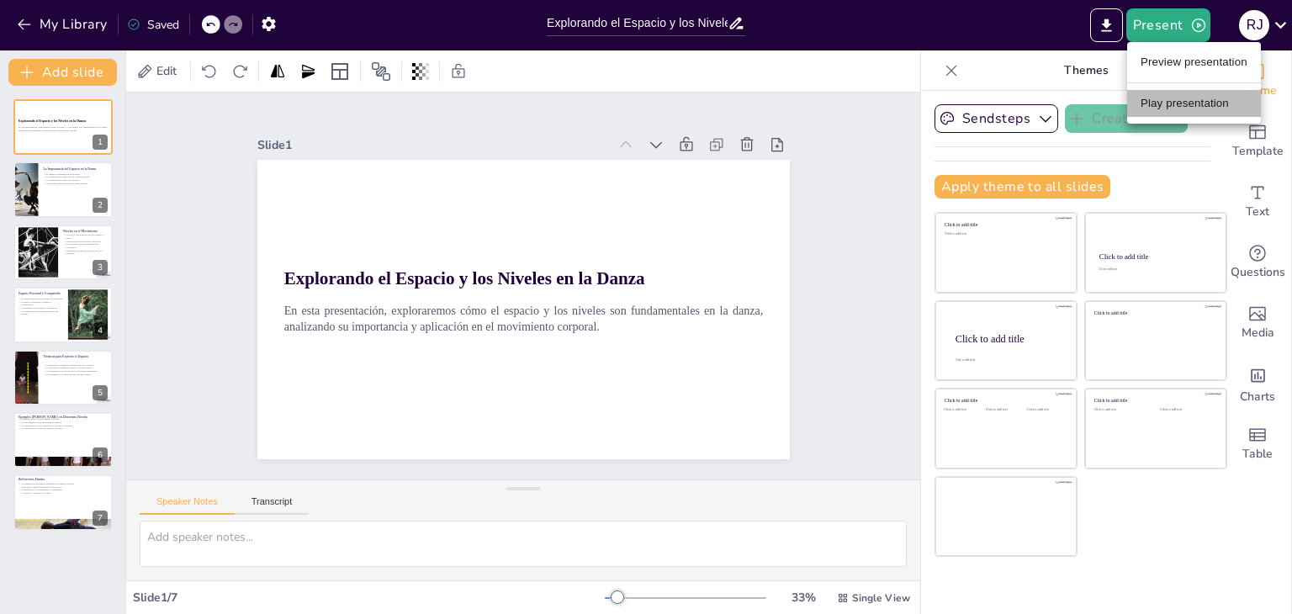
click at [1193, 94] on li "Play presentation" at bounding box center [1194, 103] width 134 height 27
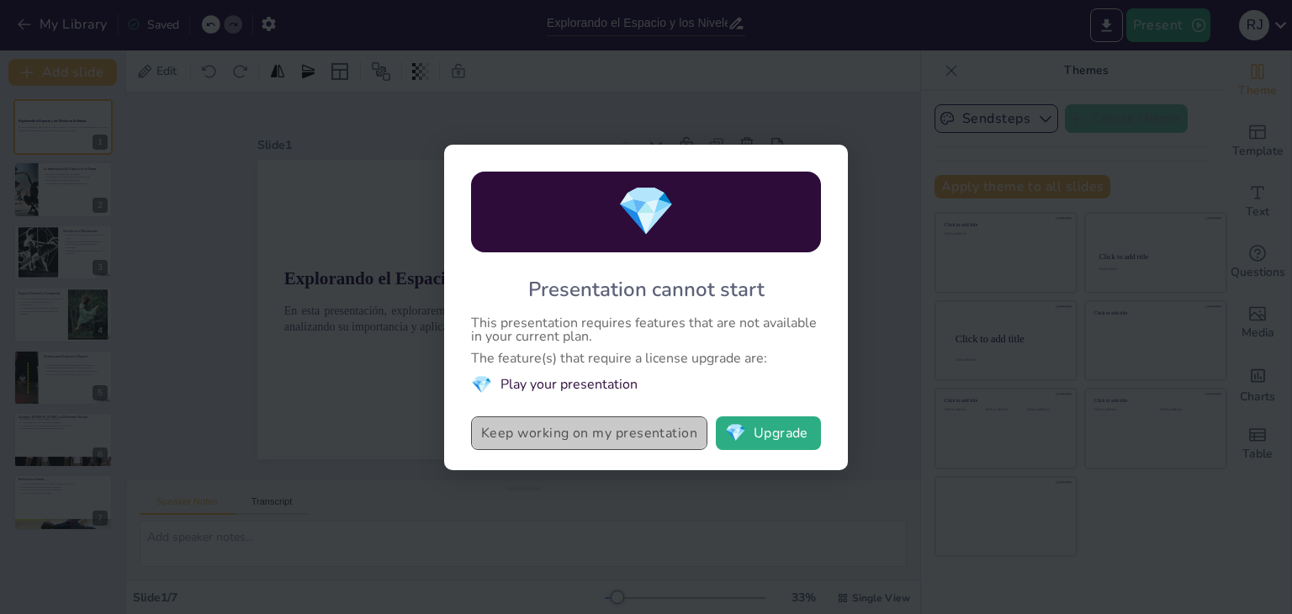
click at [697, 434] on button "Keep working on my presentation" at bounding box center [589, 433] width 236 height 34
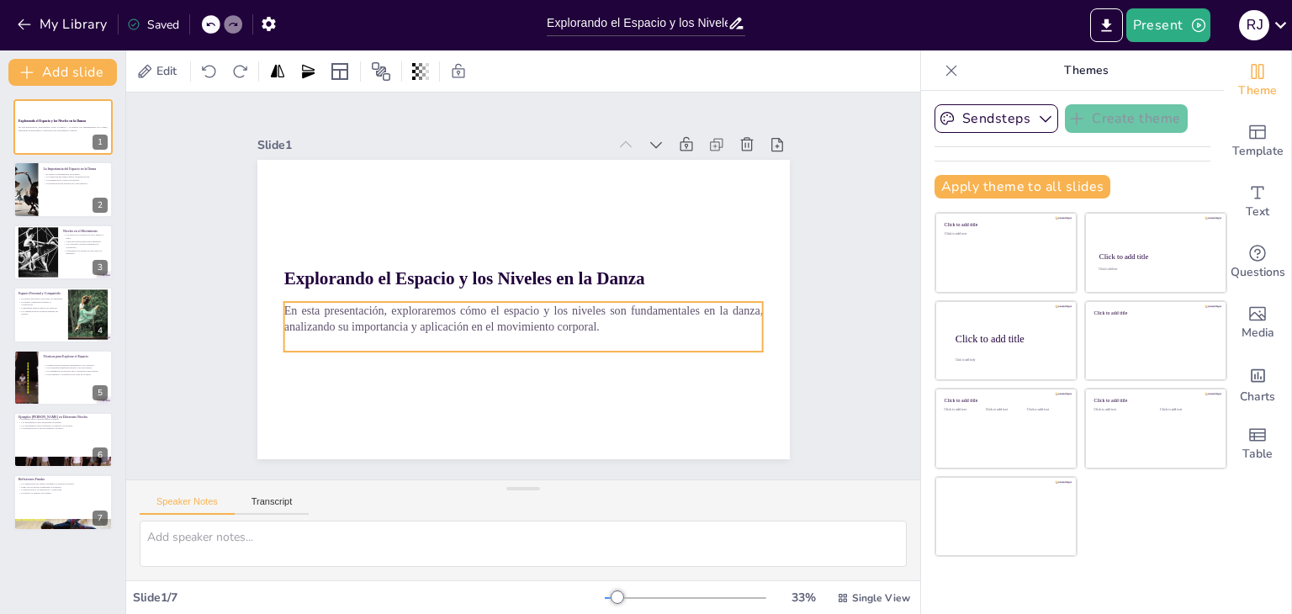
click at [597, 336] on p at bounding box center [524, 343] width 480 height 17
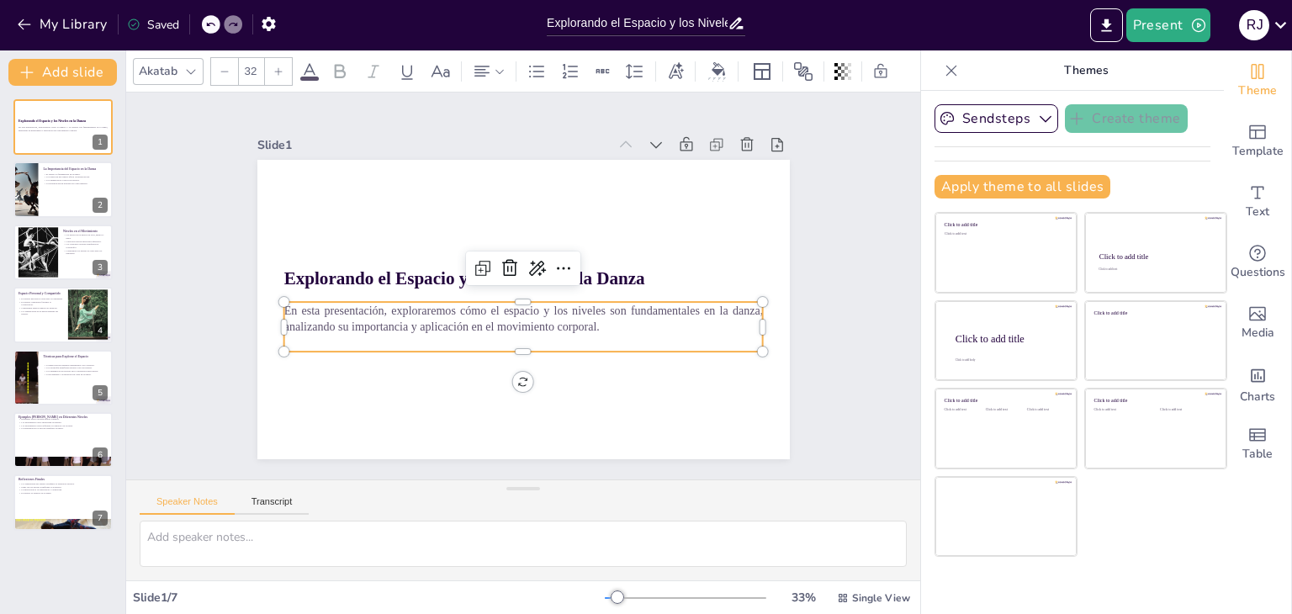
click at [597, 336] on p at bounding box center [524, 343] width 480 height 17
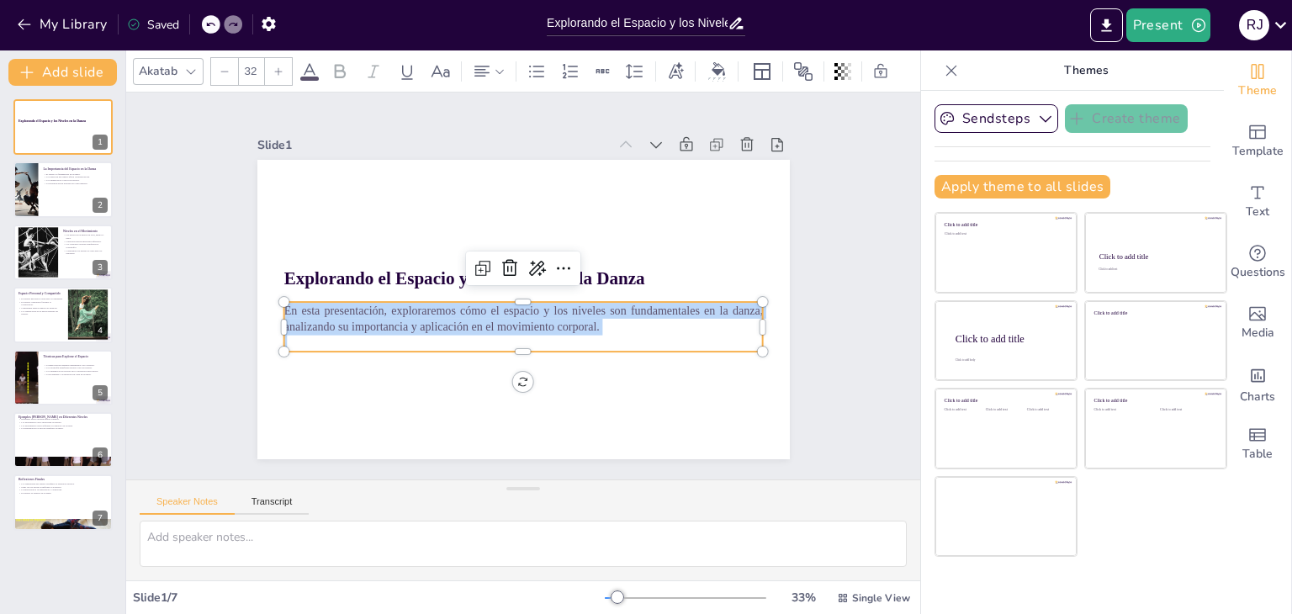
click at [597, 336] on p at bounding box center [524, 343] width 480 height 17
copy p "En esta presentación, exploraremos cómo el espacio y los niveles son fundamenta…"
click at [18, 196] on div at bounding box center [25, 190] width 57 height 57
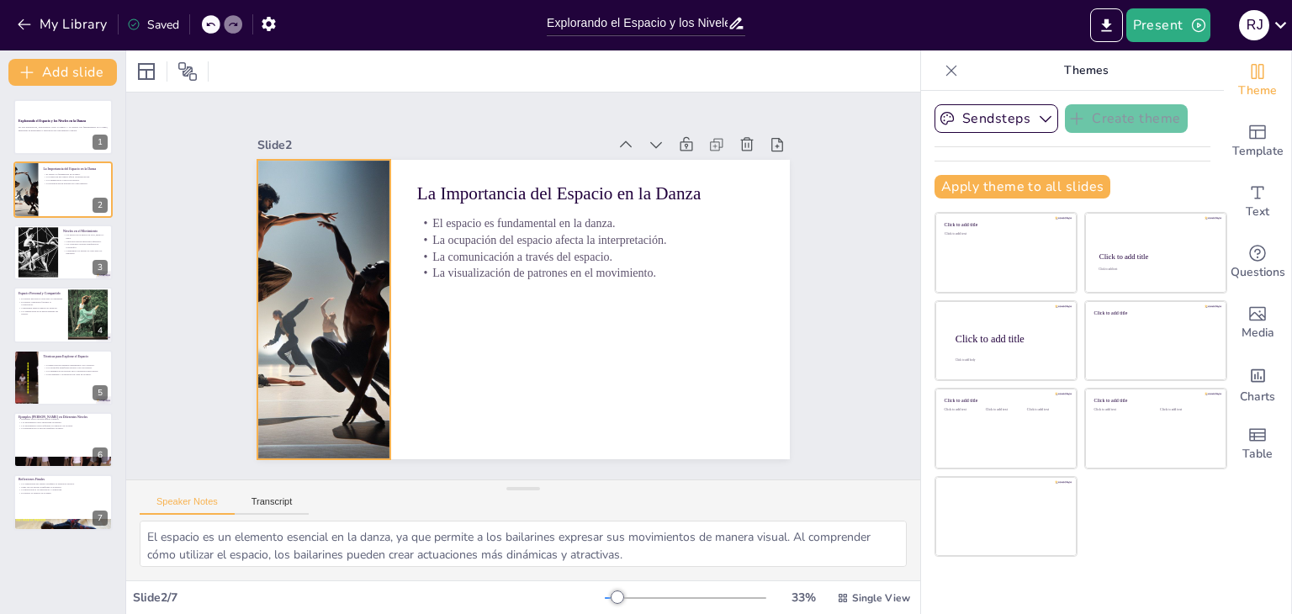
click at [277, 318] on div at bounding box center [324, 310] width 300 height 300
click at [41, 304] on p "El espacio compartido fomenta la colaboración." at bounding box center [40, 303] width 45 height 6
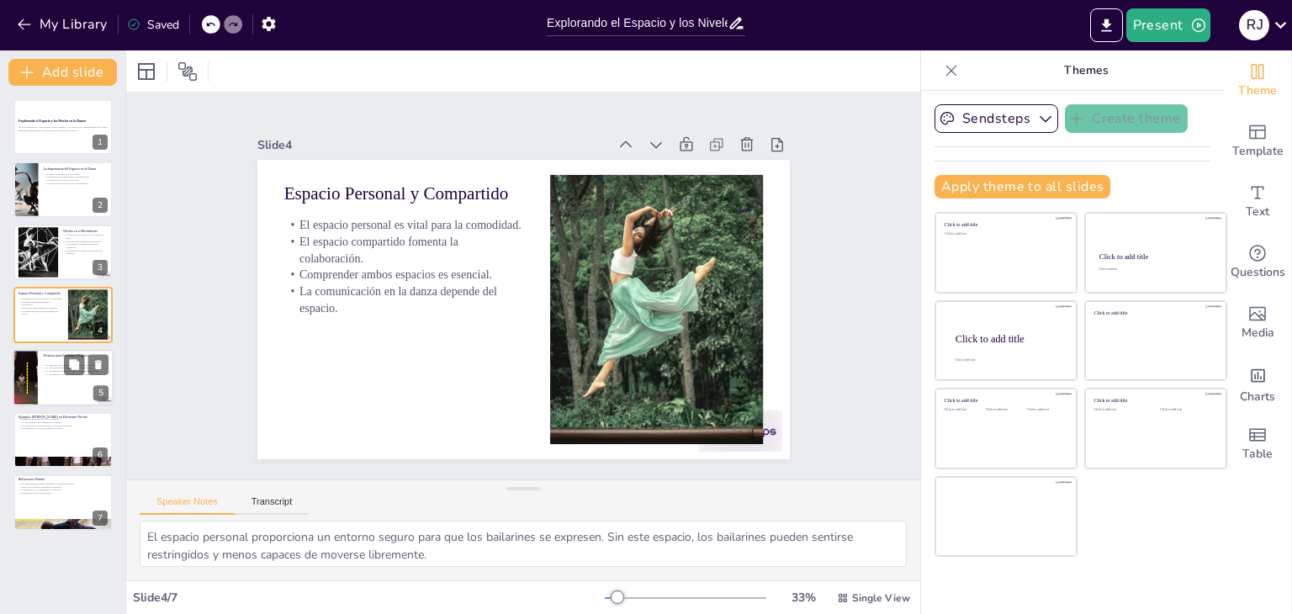
click at [61, 371] on p "La combinación de técnicas lleva a resultados innovadores." at bounding box center [76, 370] width 66 height 3
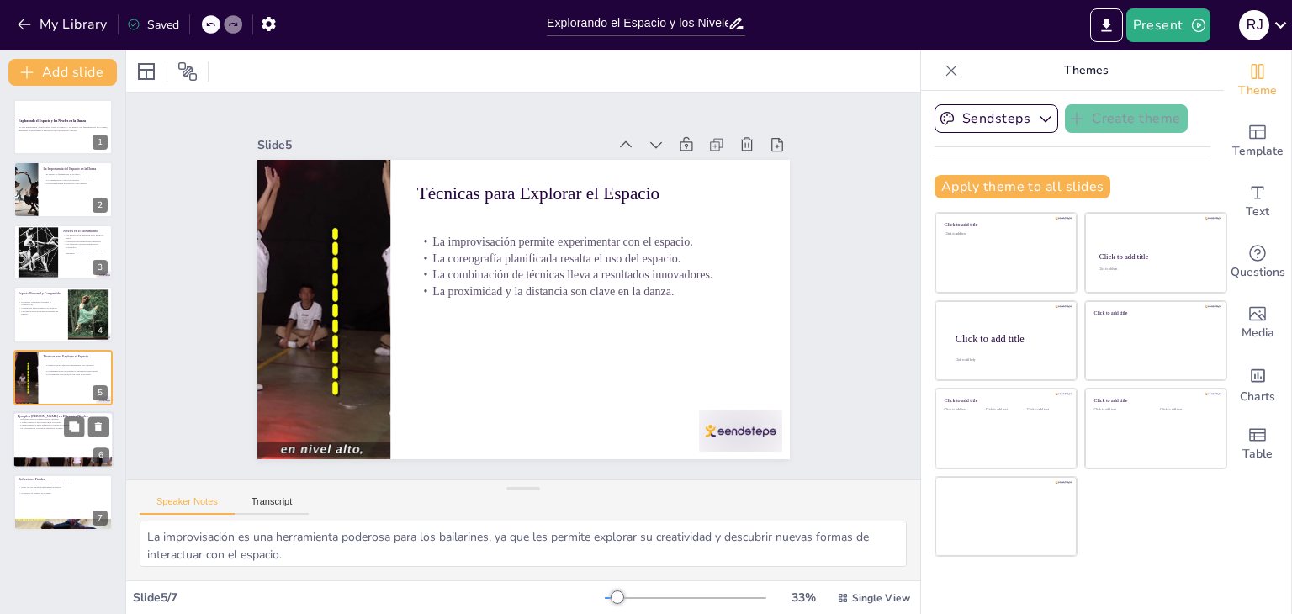
click at [42, 431] on div at bounding box center [63, 439] width 101 height 57
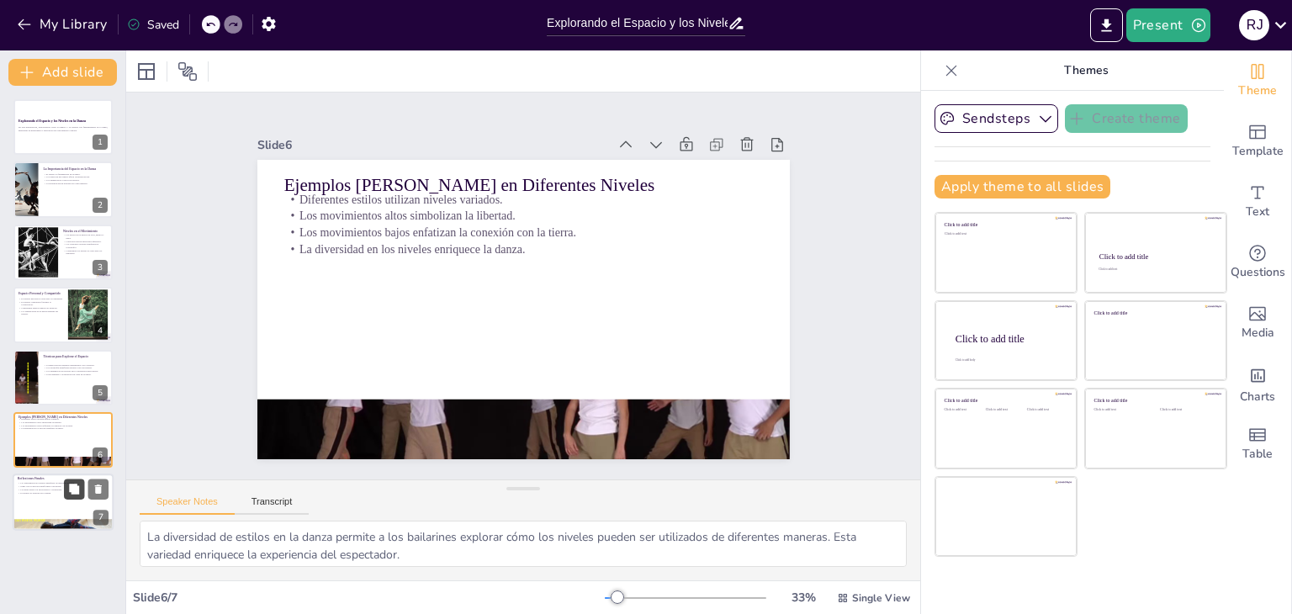
click at [72, 496] on button at bounding box center [74, 490] width 20 height 20
type textarea "La capacidad de los bailarines para comprender y utilizar el espacio es fundame…"
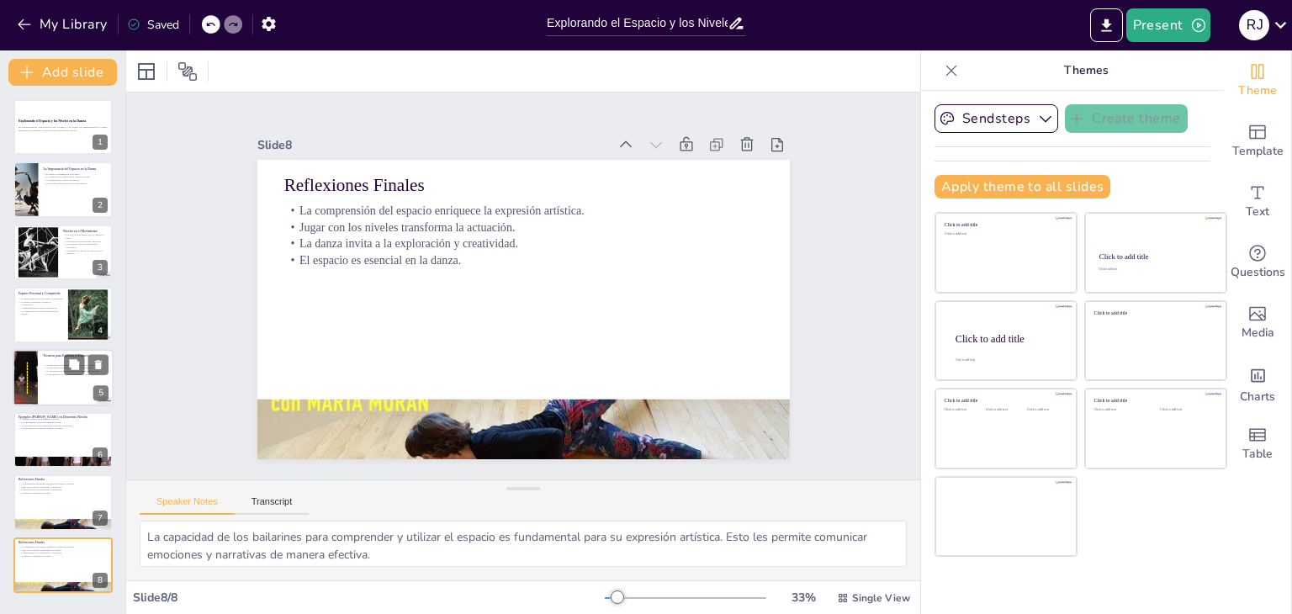
click at [67, 374] on div "La improvisación permite experimentar con el espacio. La coreografía planificad…" at bounding box center [76, 369] width 66 height 19
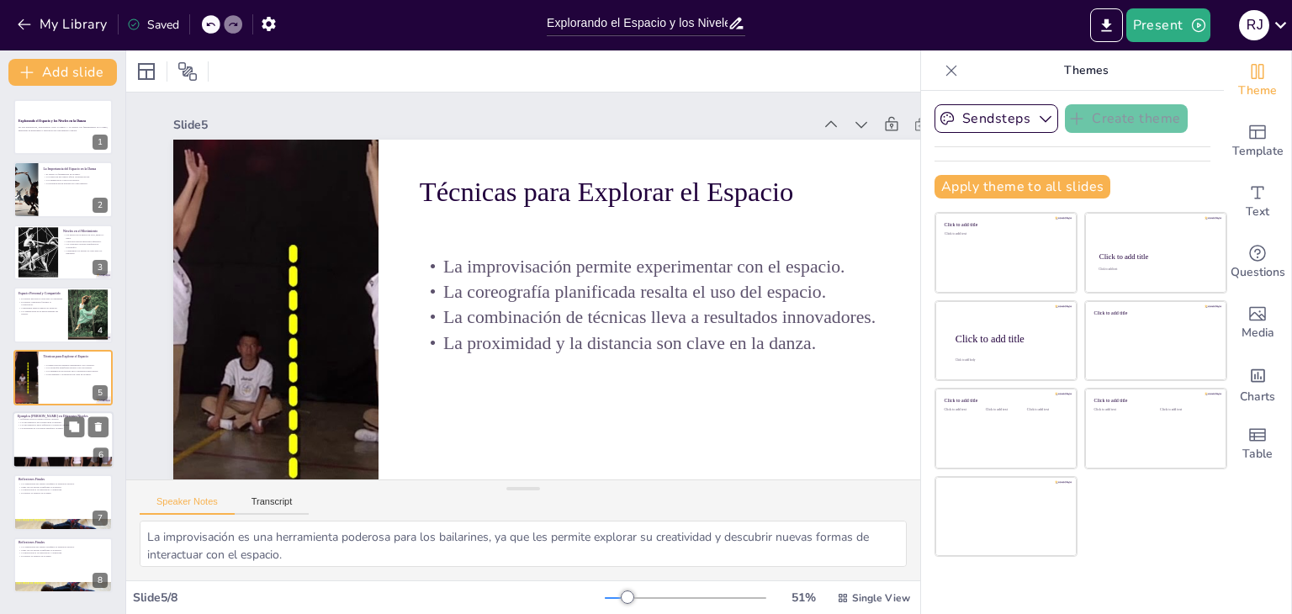
click at [61, 430] on div at bounding box center [63, 439] width 101 height 57
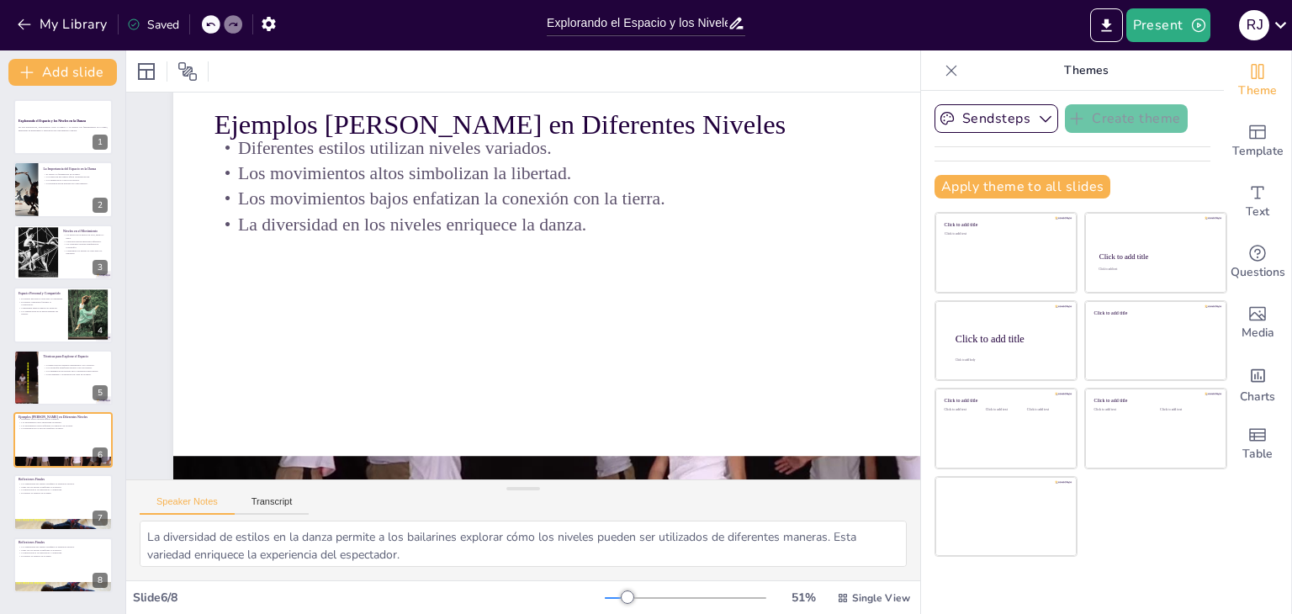
scroll to position [57, 0]
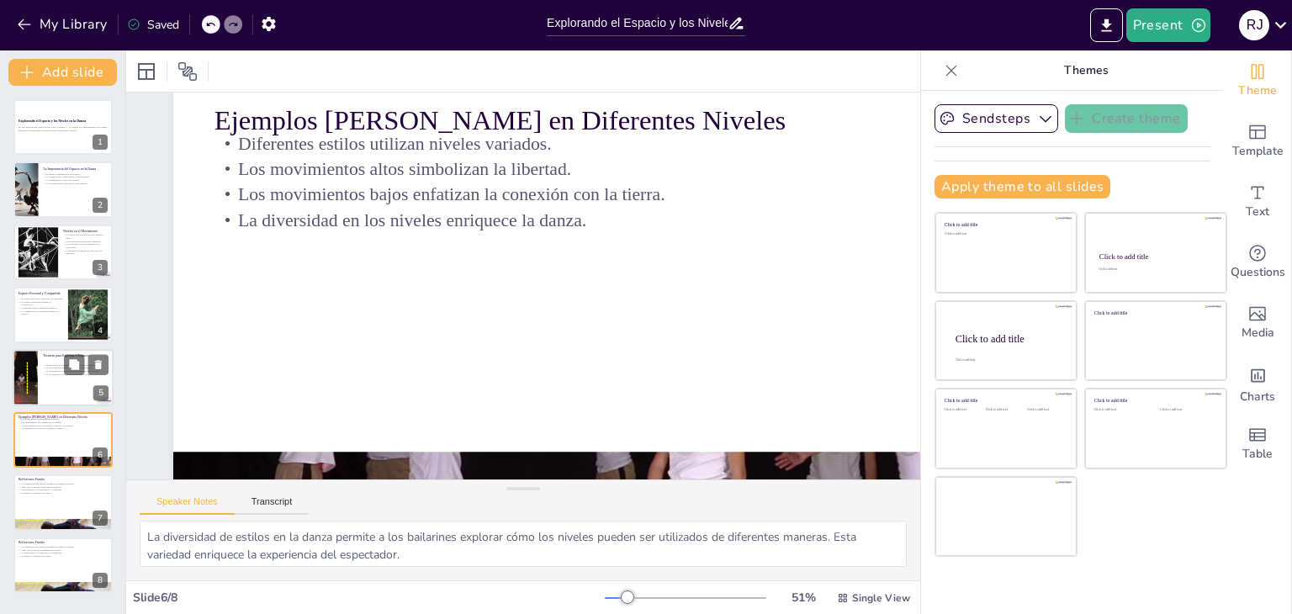
click at [59, 378] on div "La improvisación permite experimentar con el espacio. La coreografía planificad…" at bounding box center [76, 369] width 66 height 19
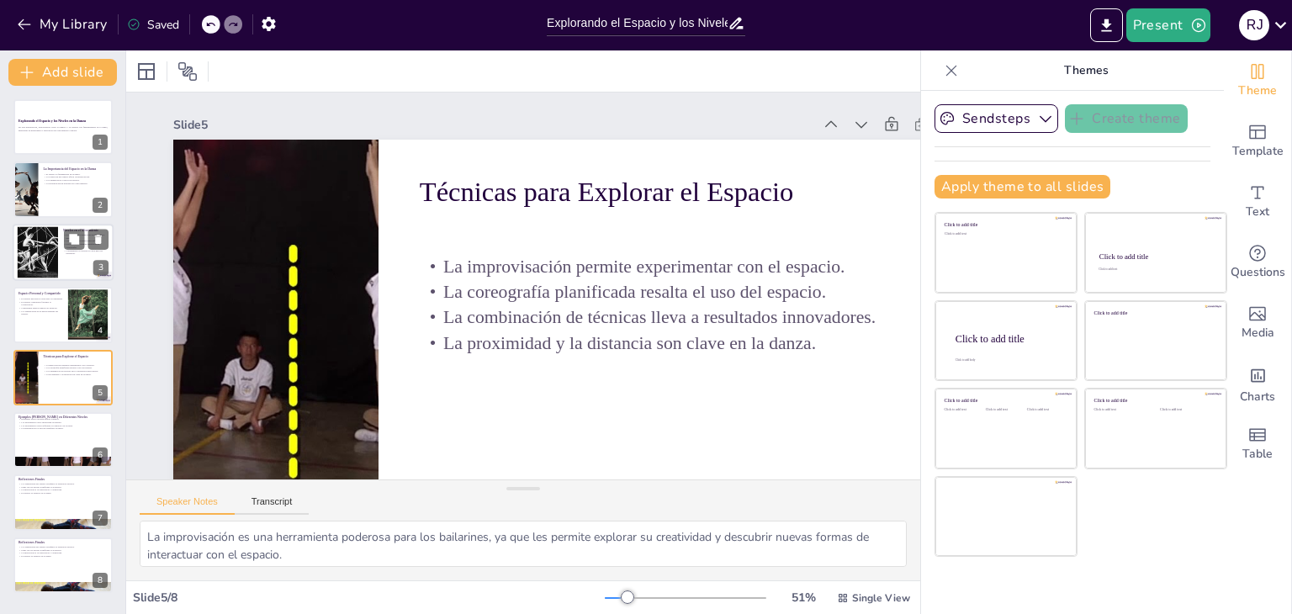
click at [41, 270] on div at bounding box center [39, 251] width 72 height 51
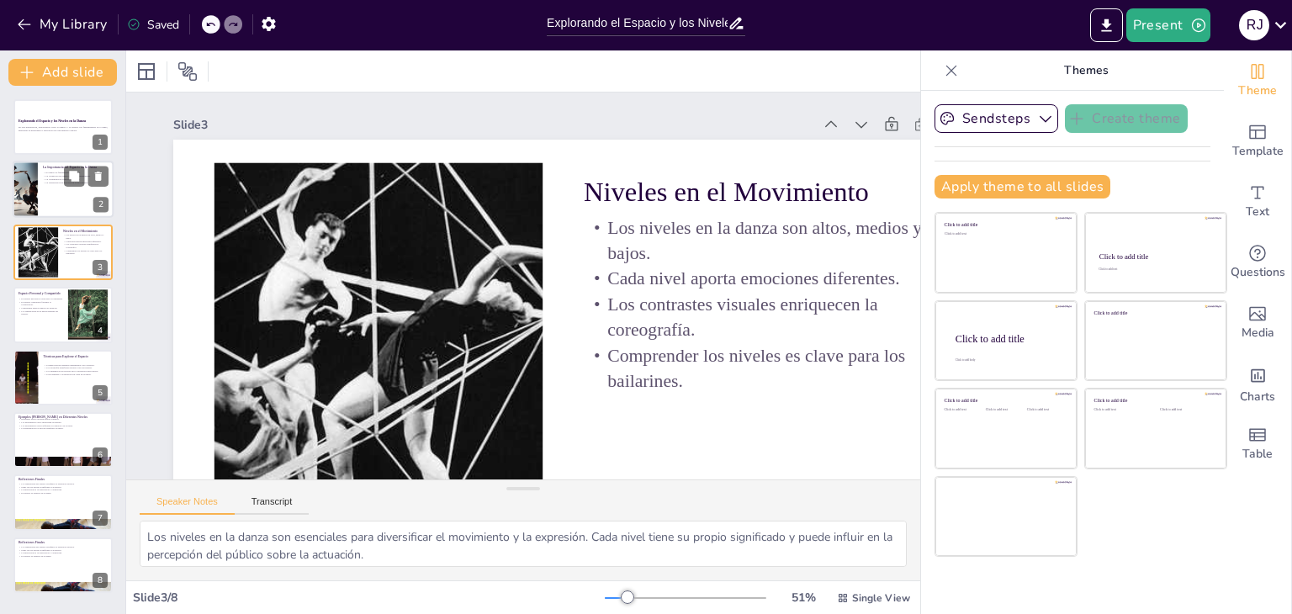
click at [55, 178] on p "La comunicación a través del espacio." at bounding box center [76, 179] width 66 height 3
type textarea "El espacio es un elemento esencial en la danza, ya que permite a los bailarines…"
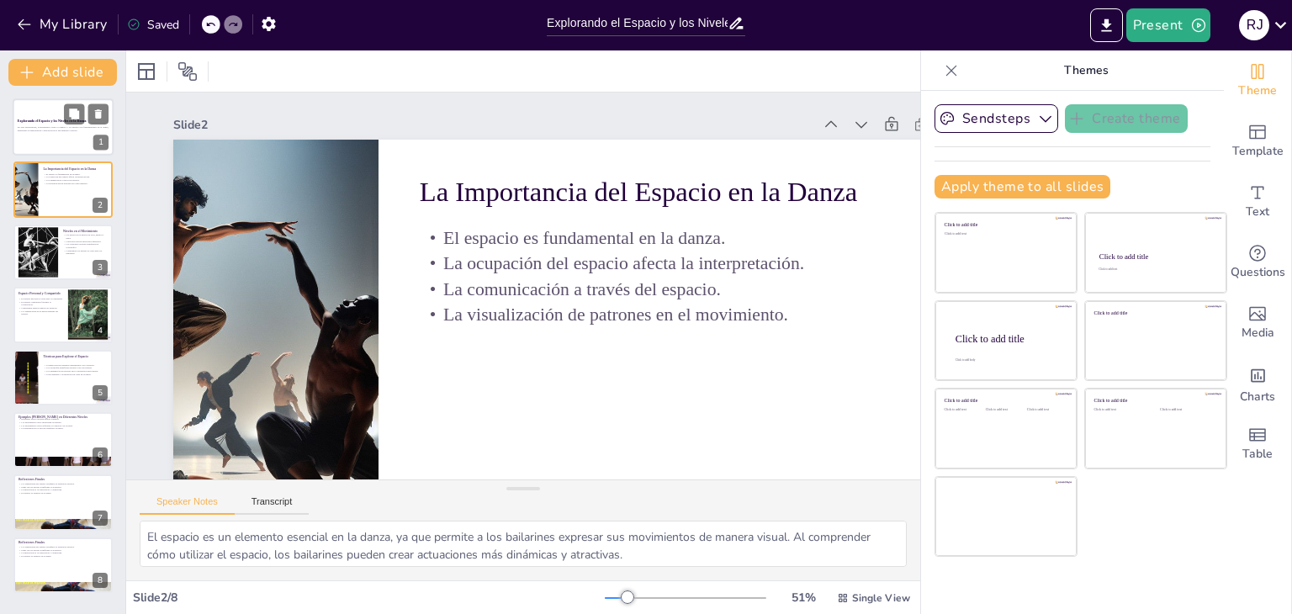
click at [58, 142] on div at bounding box center [63, 126] width 101 height 57
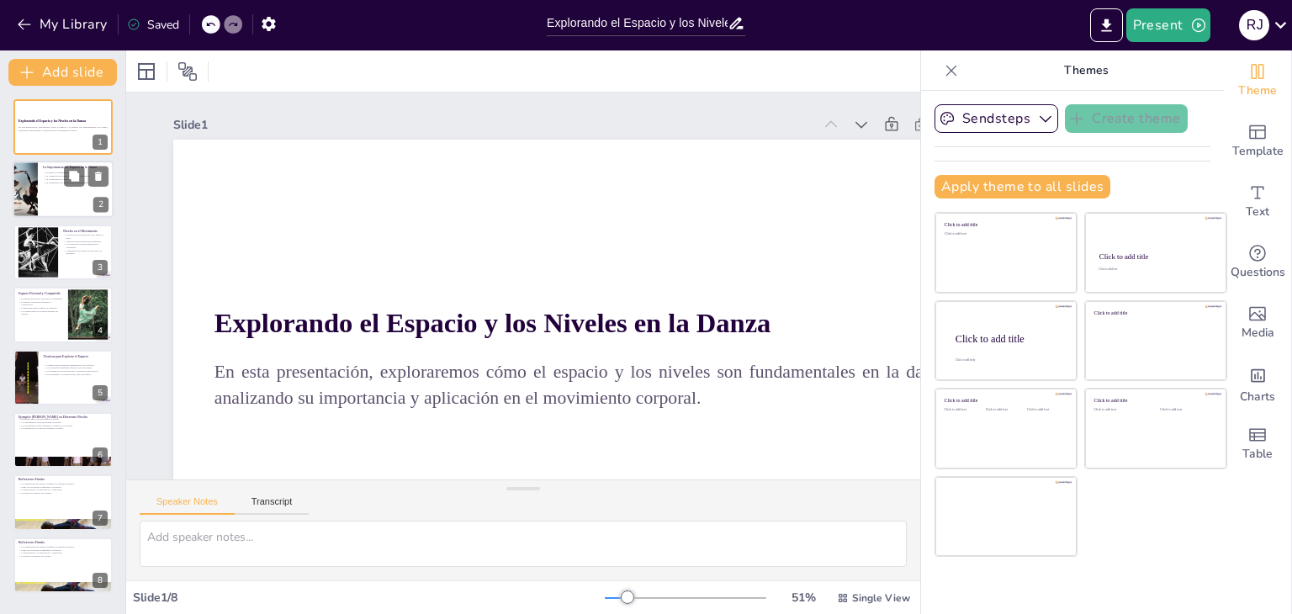
click at [36, 175] on div at bounding box center [25, 190] width 57 height 57
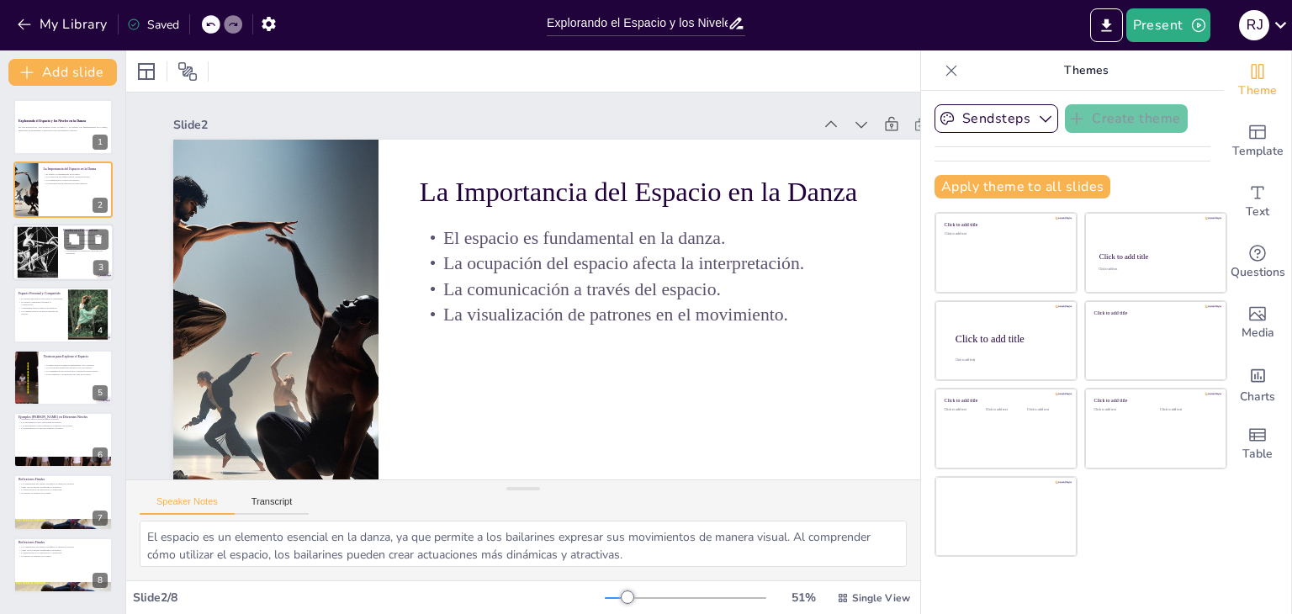
click at [40, 257] on div at bounding box center [39, 251] width 72 height 51
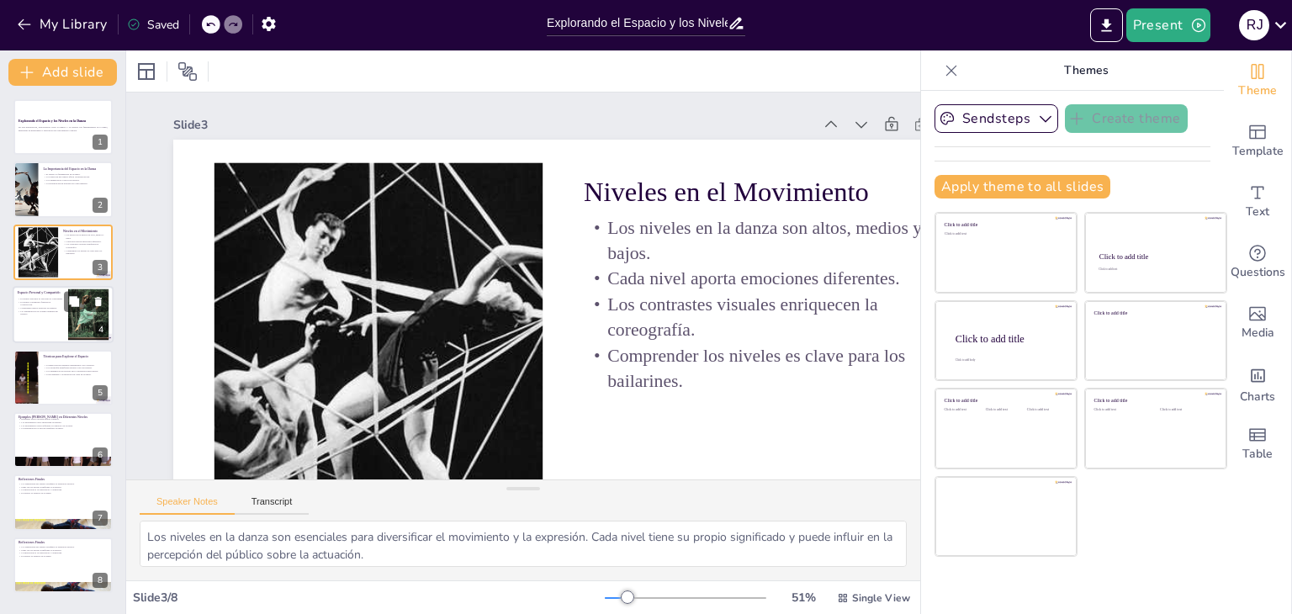
click at [34, 313] on p "La comunicación en la danza depende del espacio." at bounding box center [40, 313] width 45 height 6
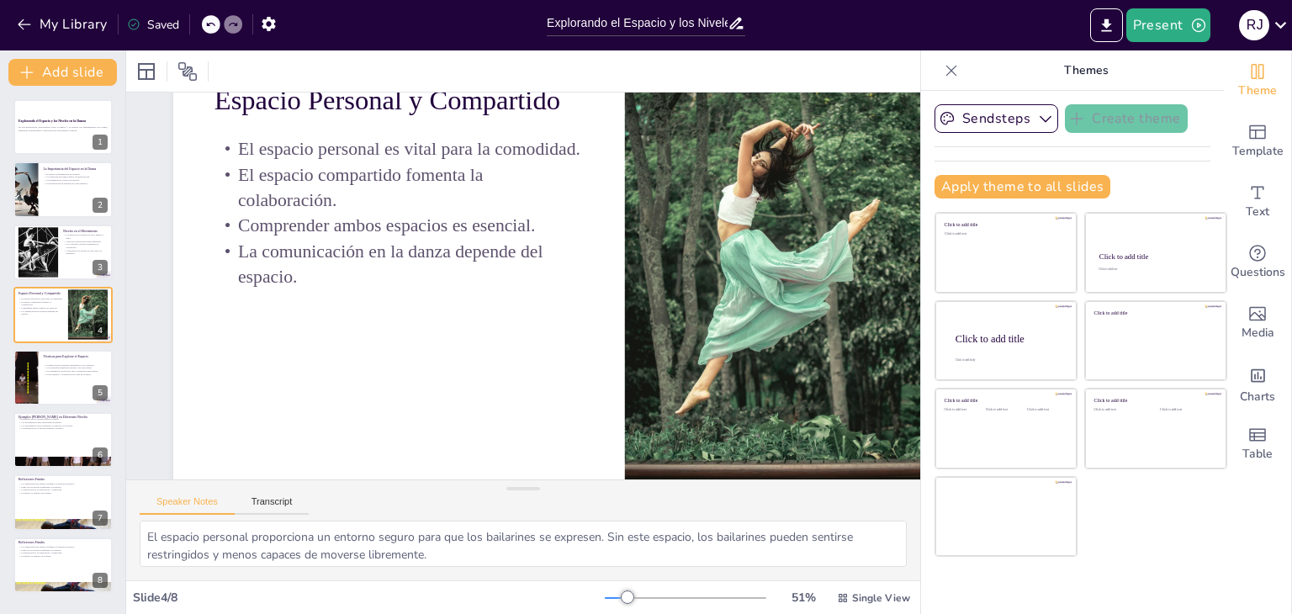
scroll to position [94, 0]
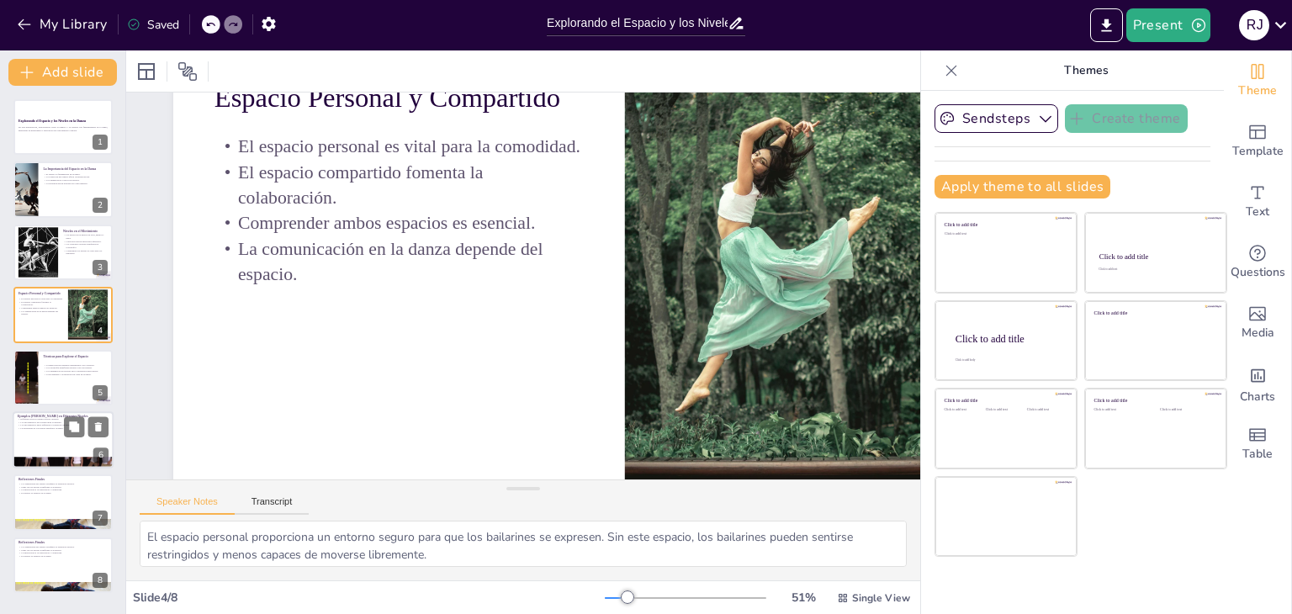
click at [50, 418] on p "Diferentes estilos utilizan niveles variados." at bounding box center [63, 418] width 91 height 3
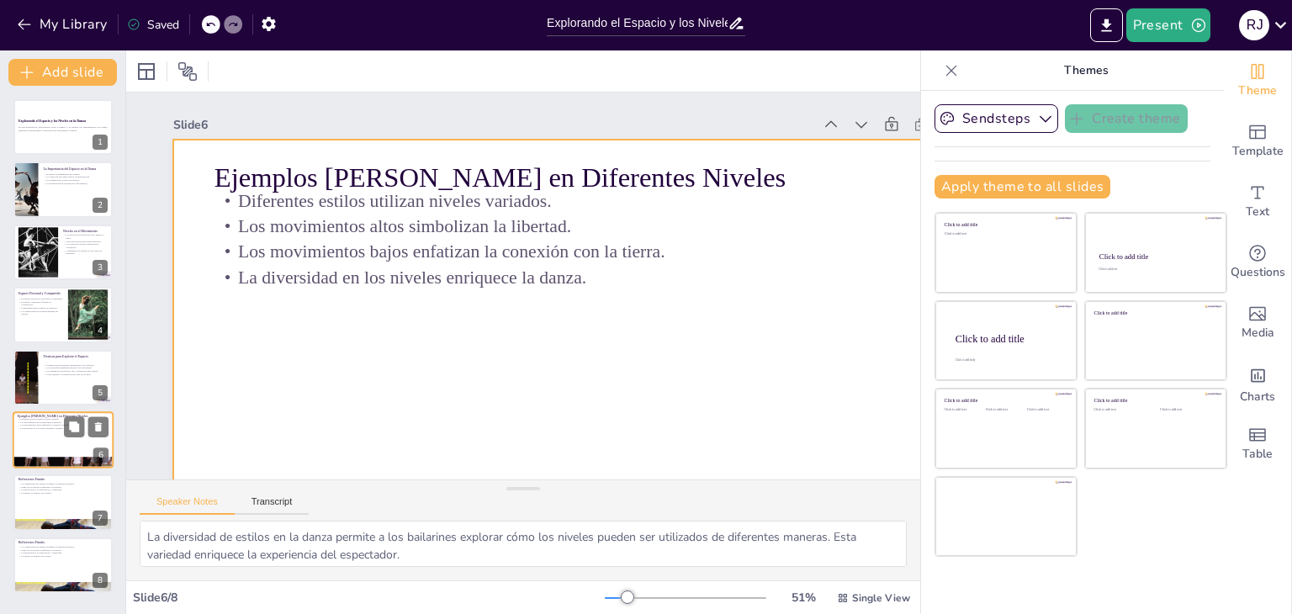
click at [46, 438] on div at bounding box center [63, 439] width 101 height 57
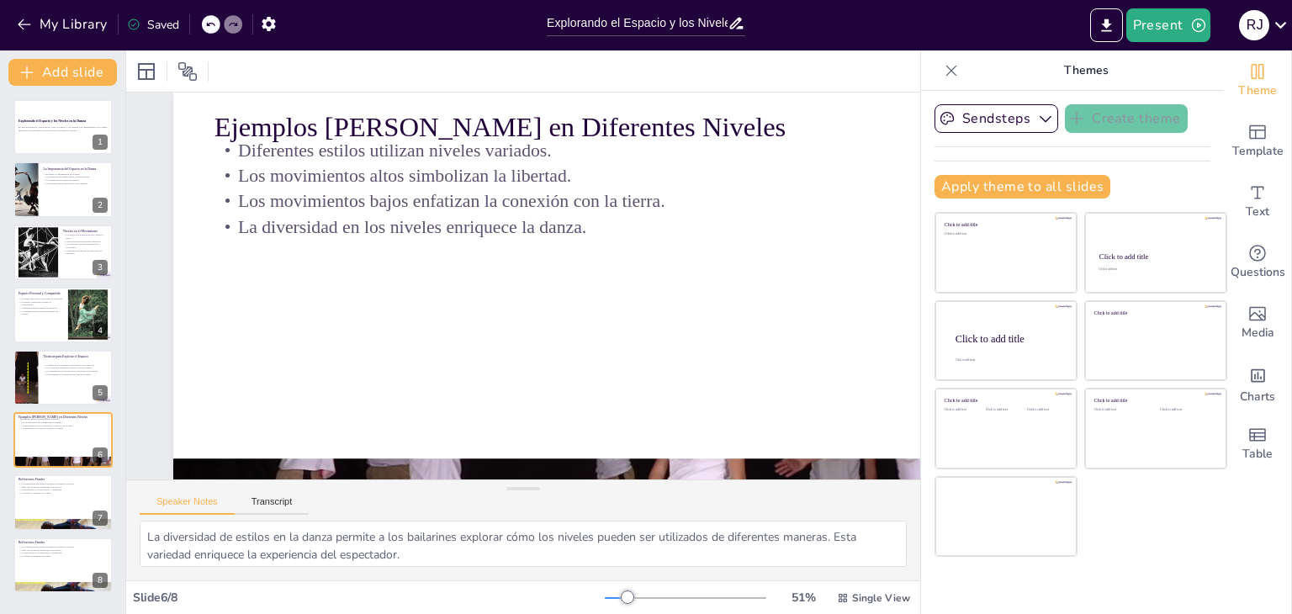
scroll to position [24, 0]
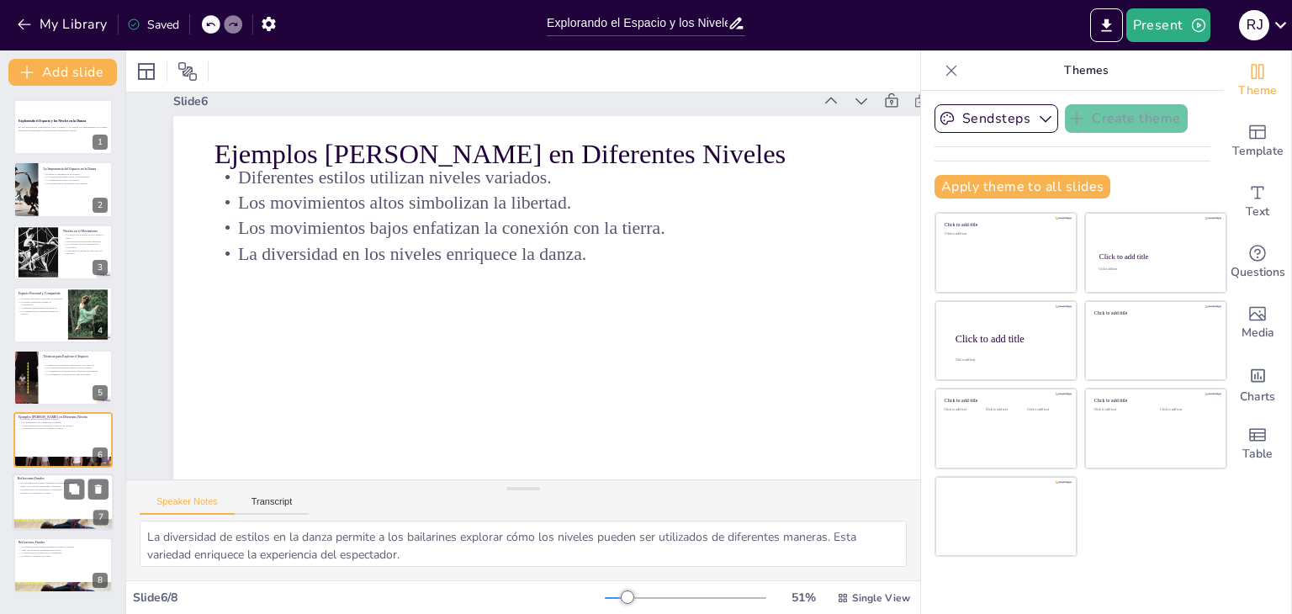
click at [40, 485] on p "Jugar con los niveles transforma la actuación." at bounding box center [63, 486] width 91 height 3
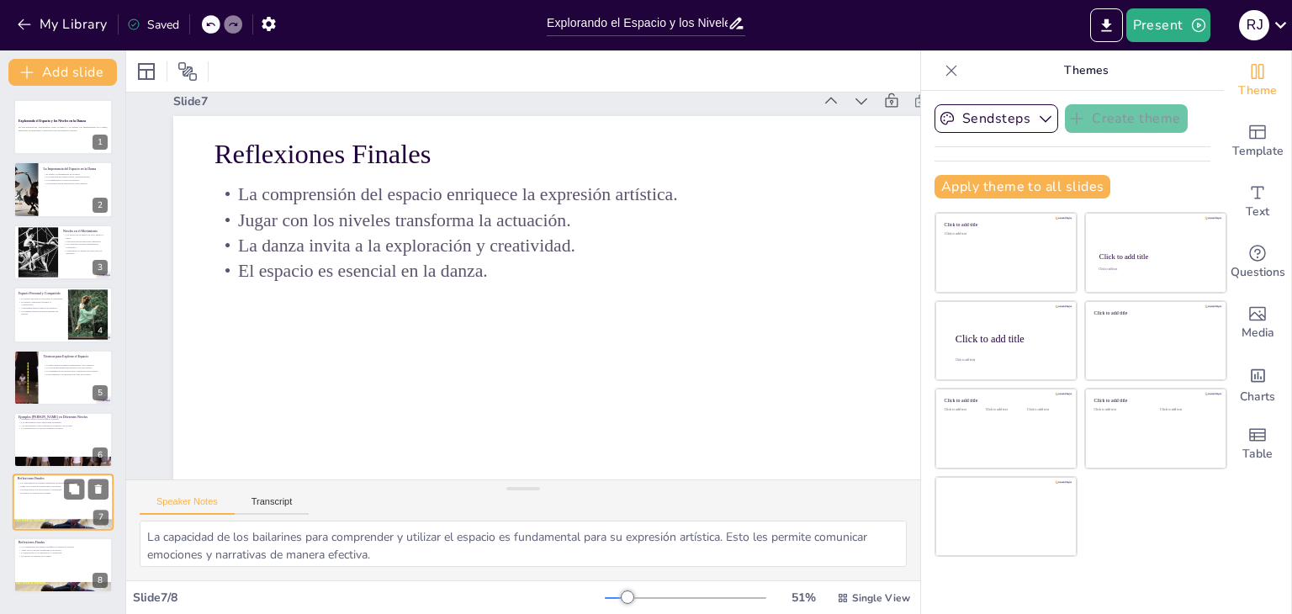
scroll to position [0, 0]
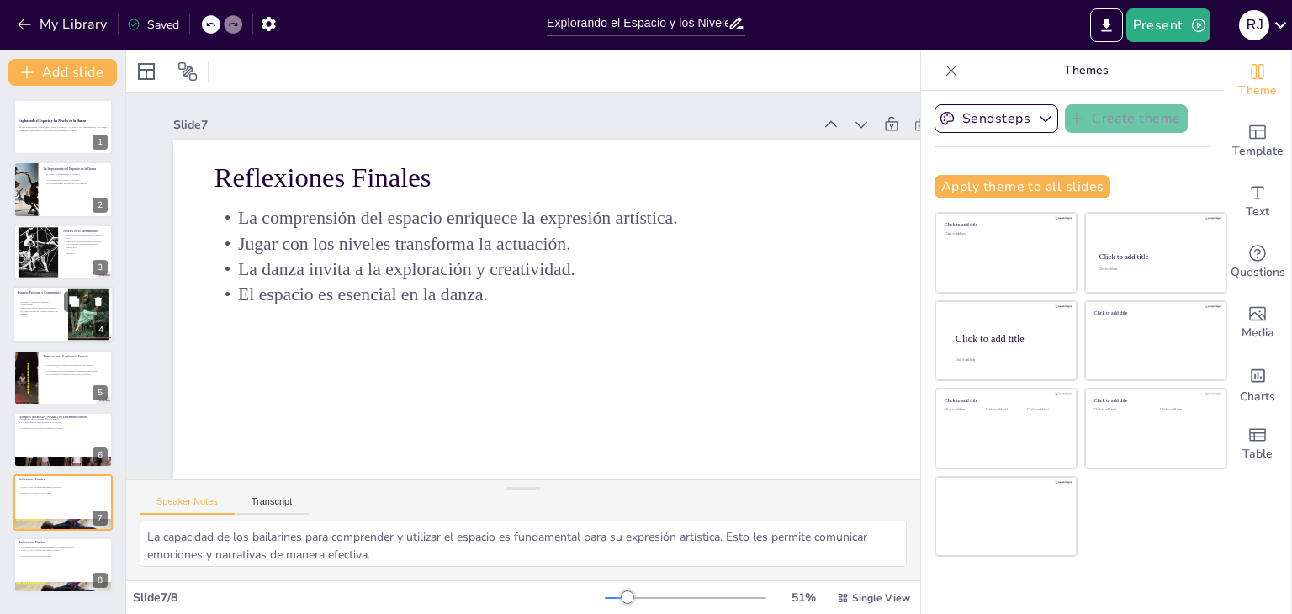
click at [38, 338] on div at bounding box center [63, 314] width 101 height 57
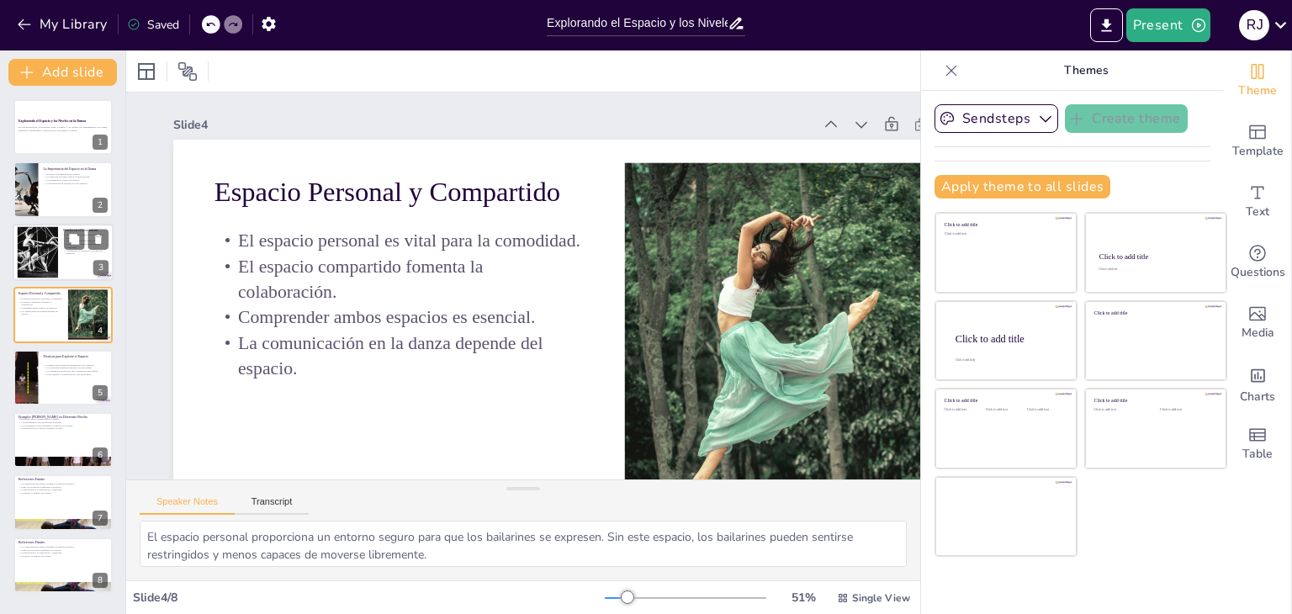
click at [37, 247] on div at bounding box center [39, 251] width 72 height 51
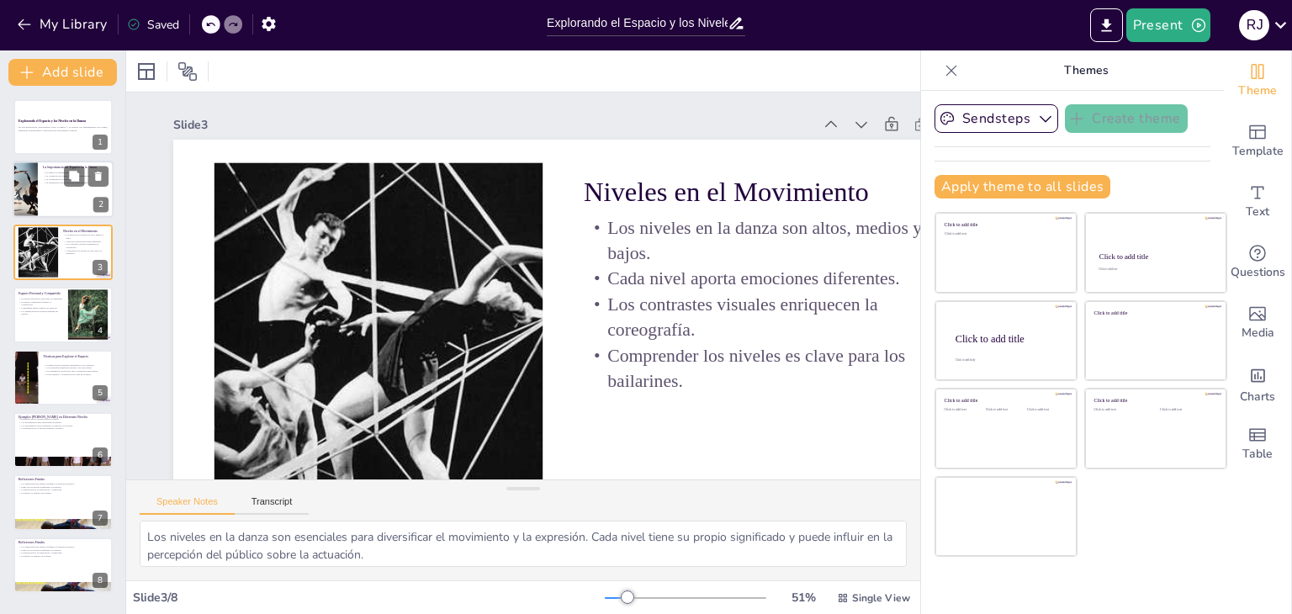
click at [41, 203] on div at bounding box center [63, 190] width 101 height 57
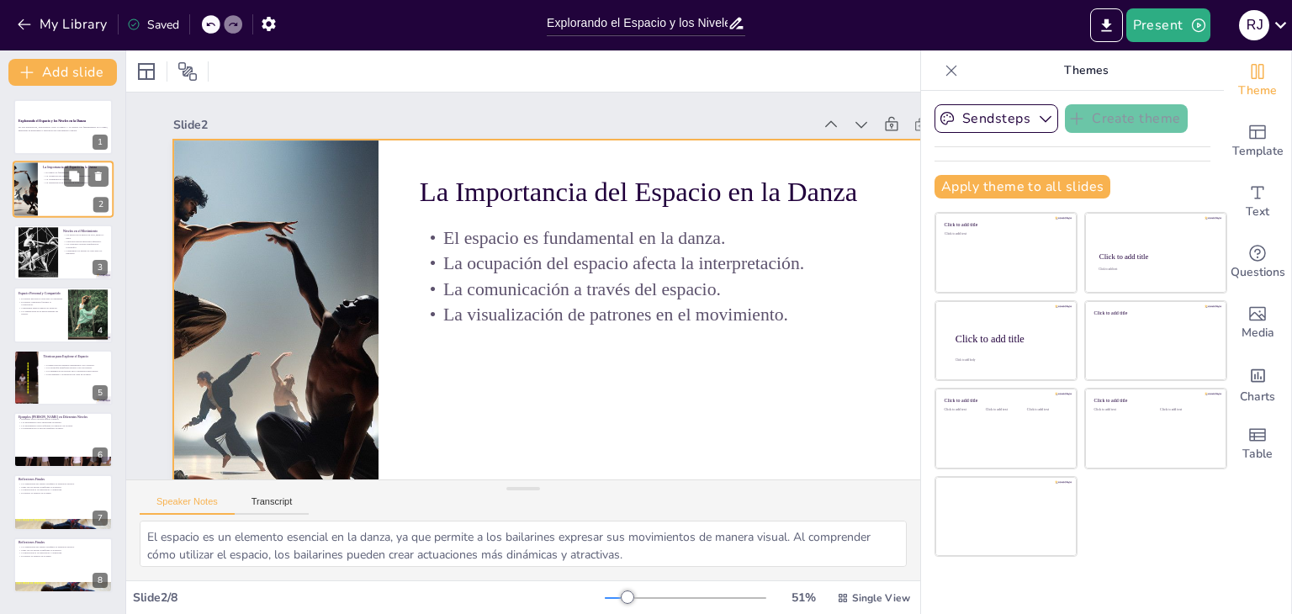
click at [56, 162] on div at bounding box center [63, 190] width 101 height 57
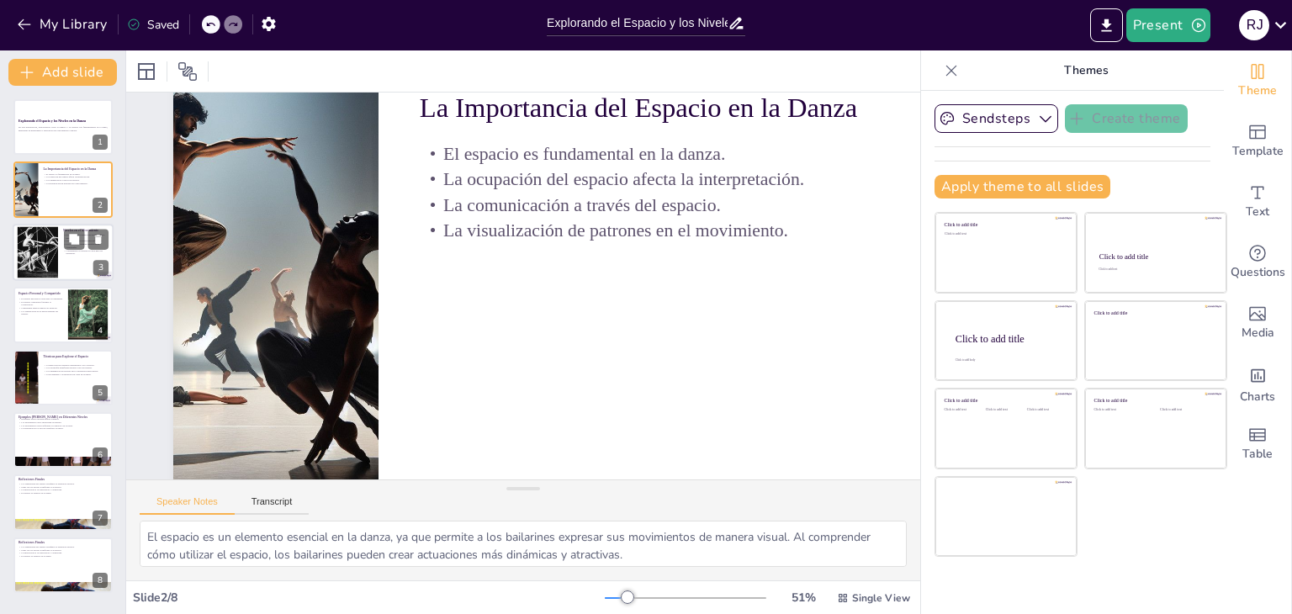
click at [53, 238] on div at bounding box center [39, 251] width 72 height 51
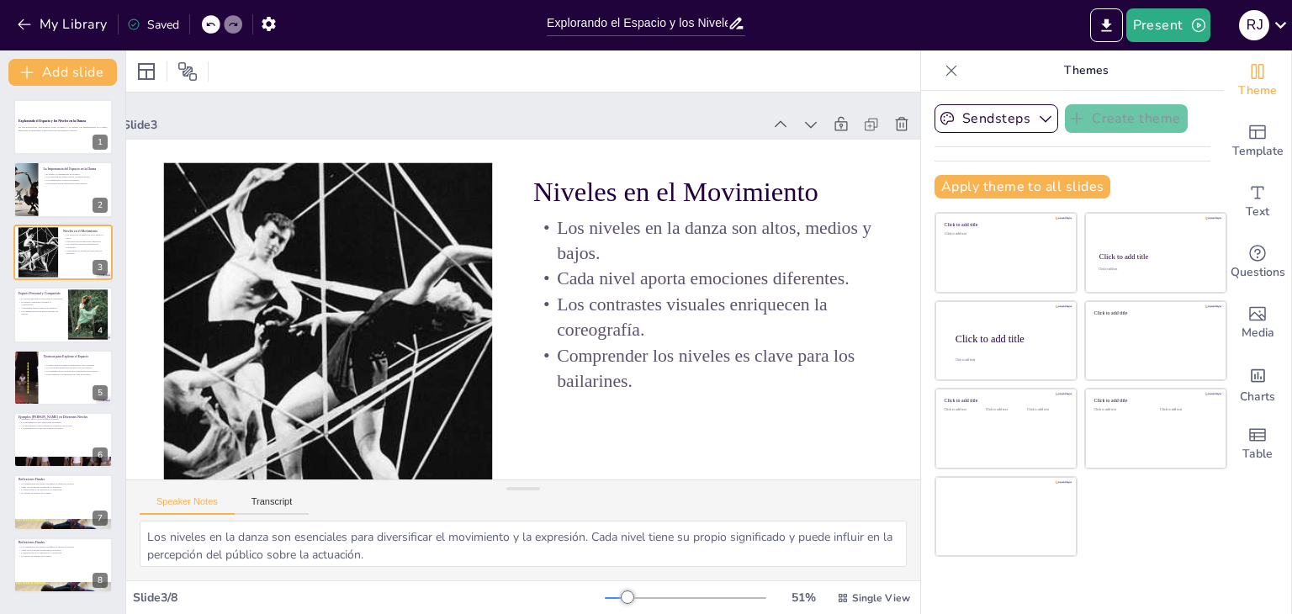
scroll to position [0, 61]
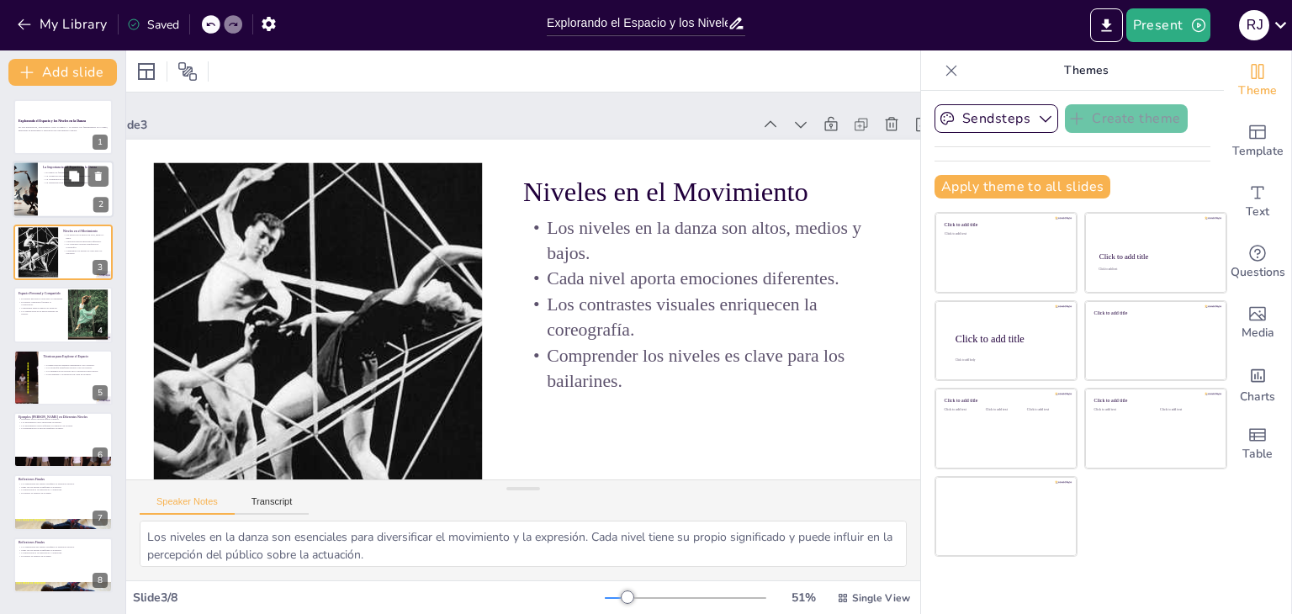
click at [67, 171] on button at bounding box center [74, 177] width 20 height 20
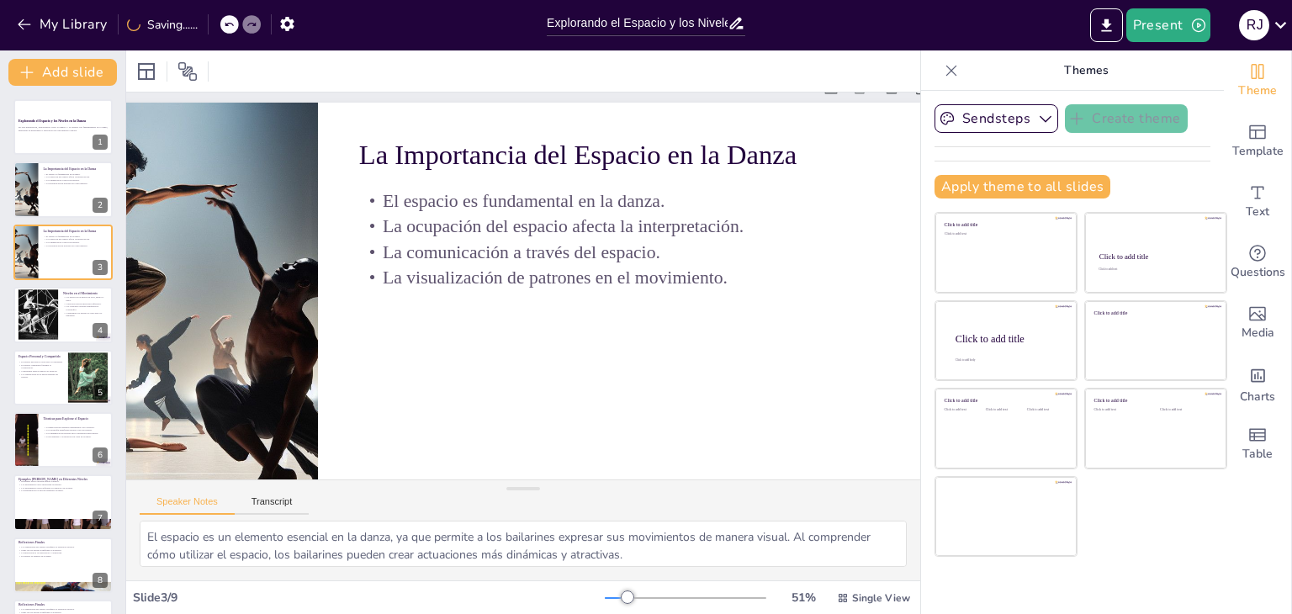
scroll to position [34, 61]
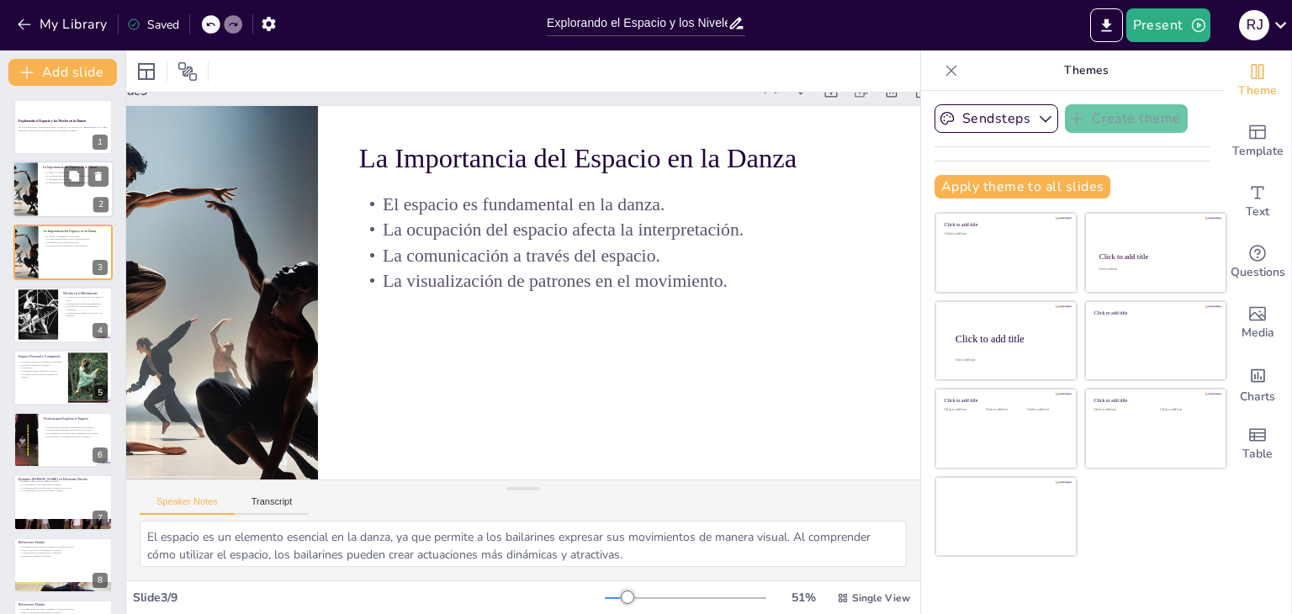
click at [45, 199] on div at bounding box center [63, 190] width 101 height 57
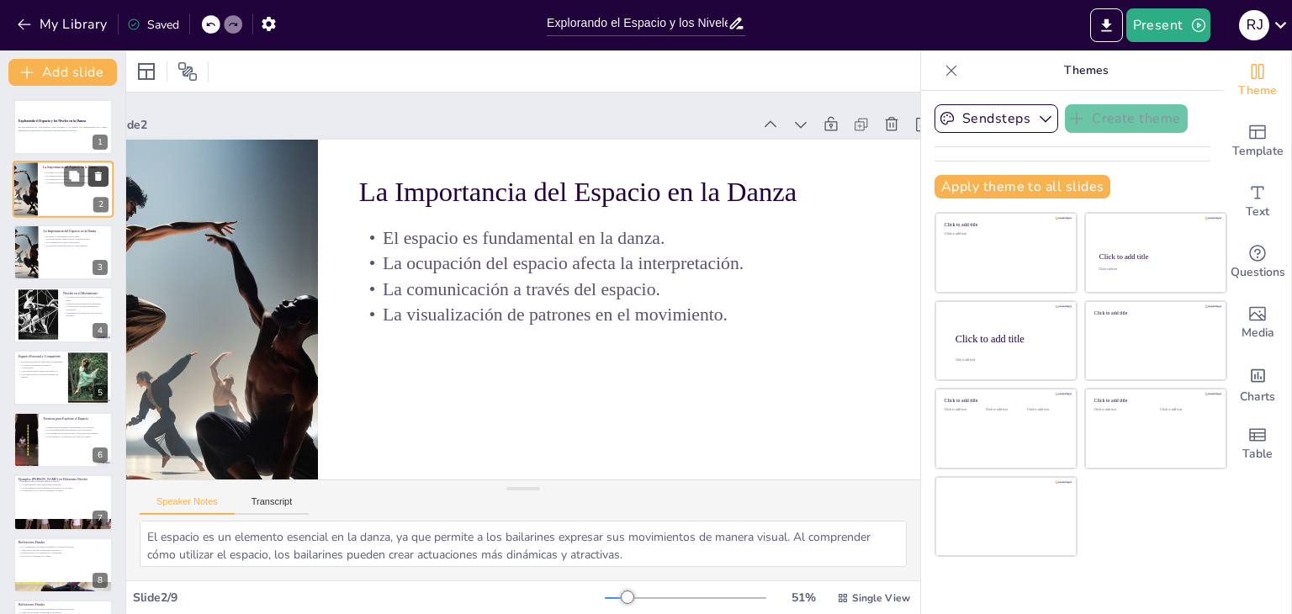
click at [102, 177] on icon at bounding box center [99, 177] width 12 height 12
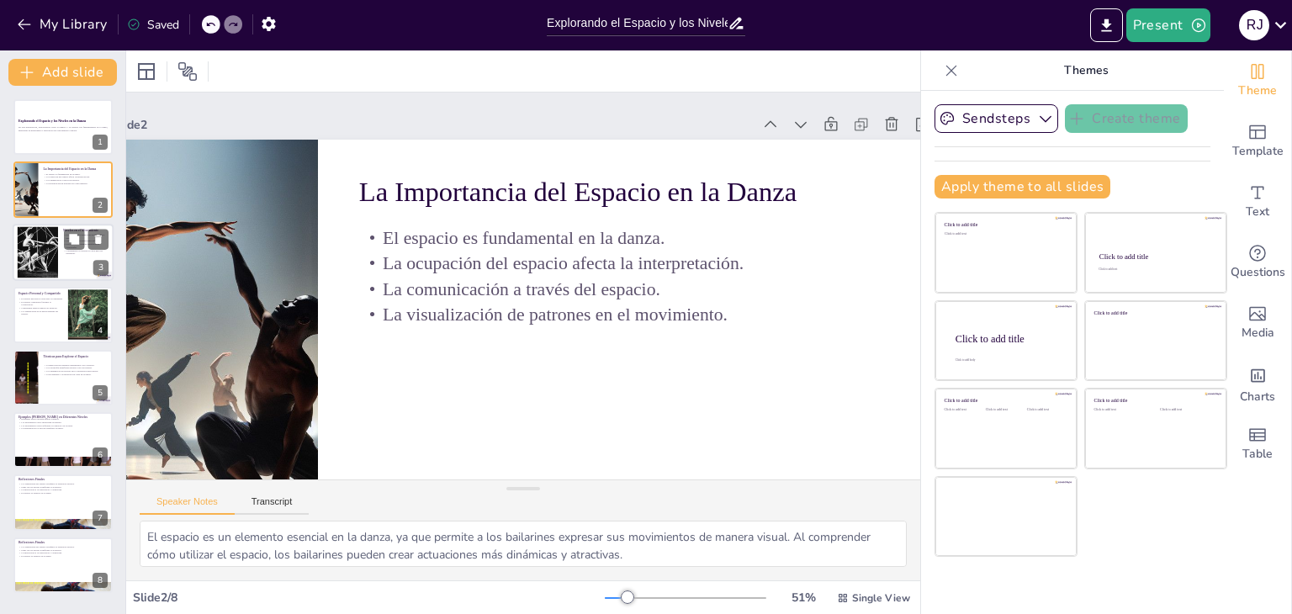
click at [39, 241] on div at bounding box center [39, 251] width 72 height 51
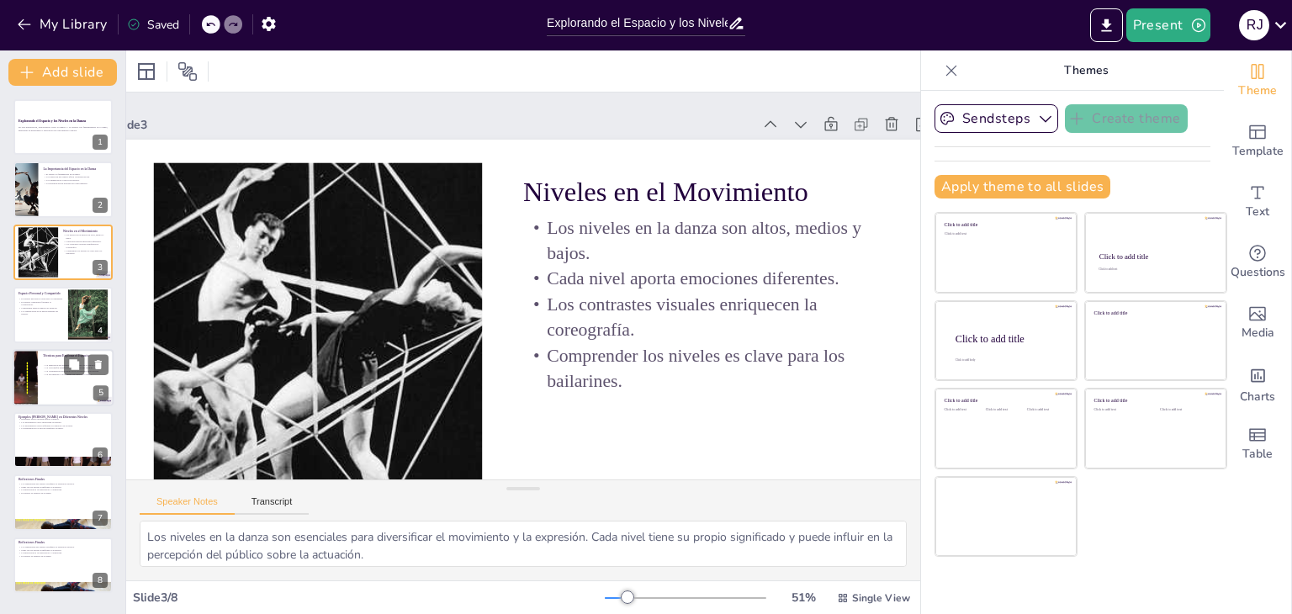
click at [20, 377] on div at bounding box center [25, 377] width 101 height 57
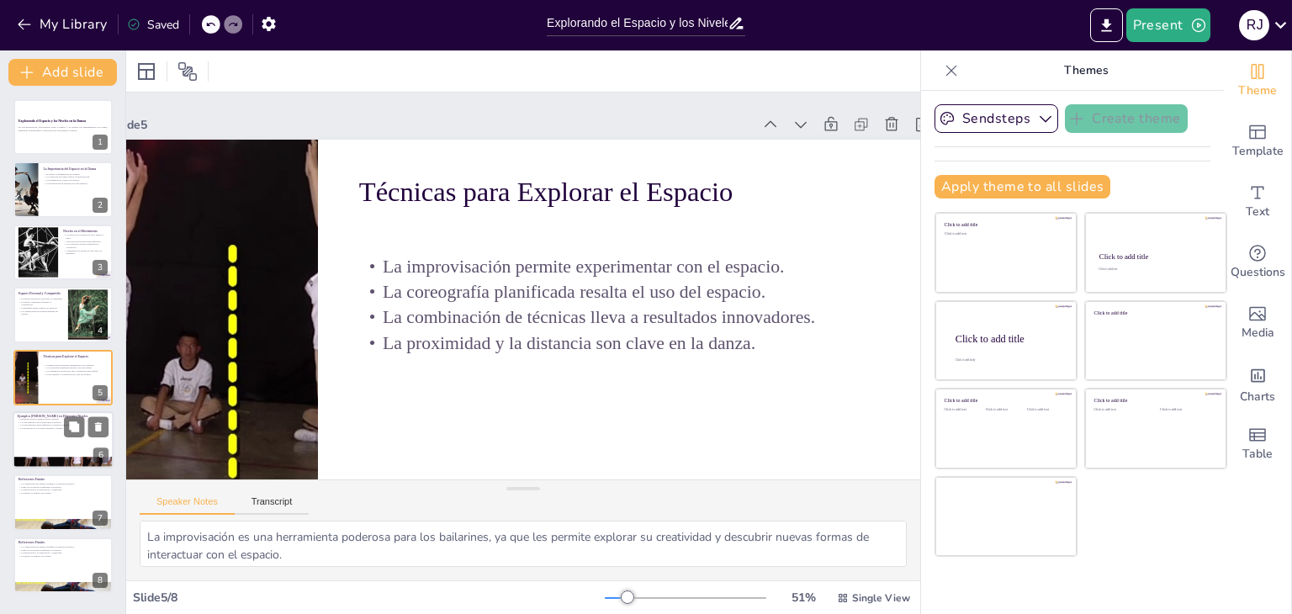
click at [30, 415] on p "Ejemplos [PERSON_NAME] en Diferentes Niveles" at bounding box center [63, 416] width 91 height 5
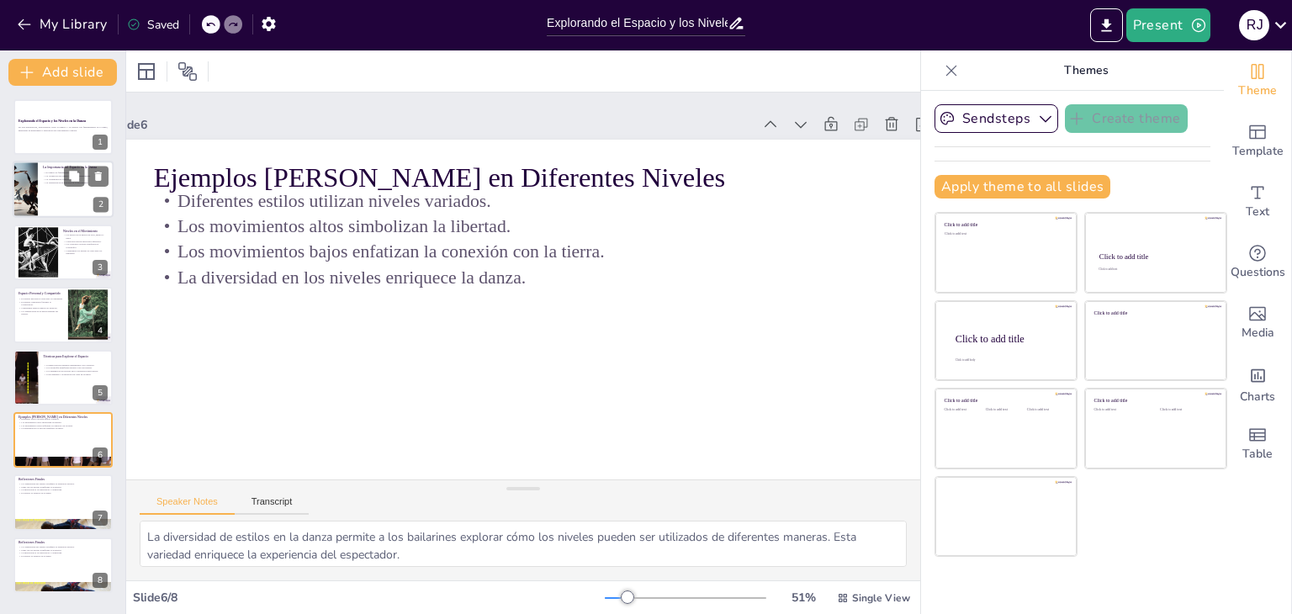
click at [40, 204] on div at bounding box center [63, 190] width 101 height 57
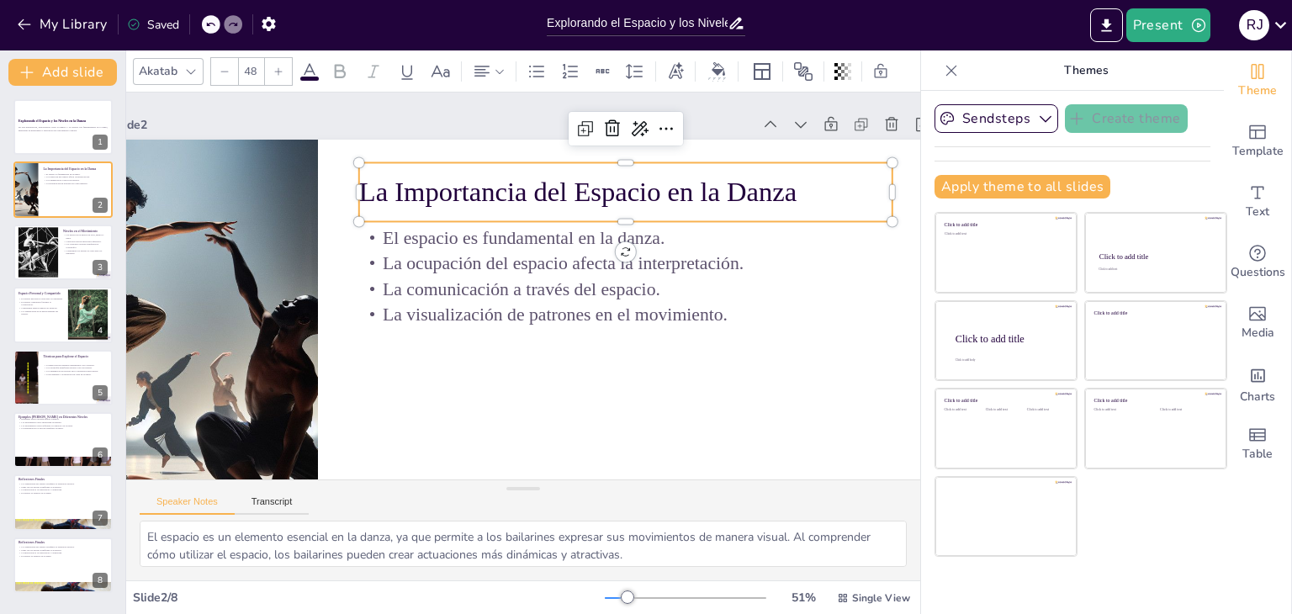
click at [629, 204] on p "La Importancia del Espacio en la Danza" at bounding box center [625, 191] width 533 height 39
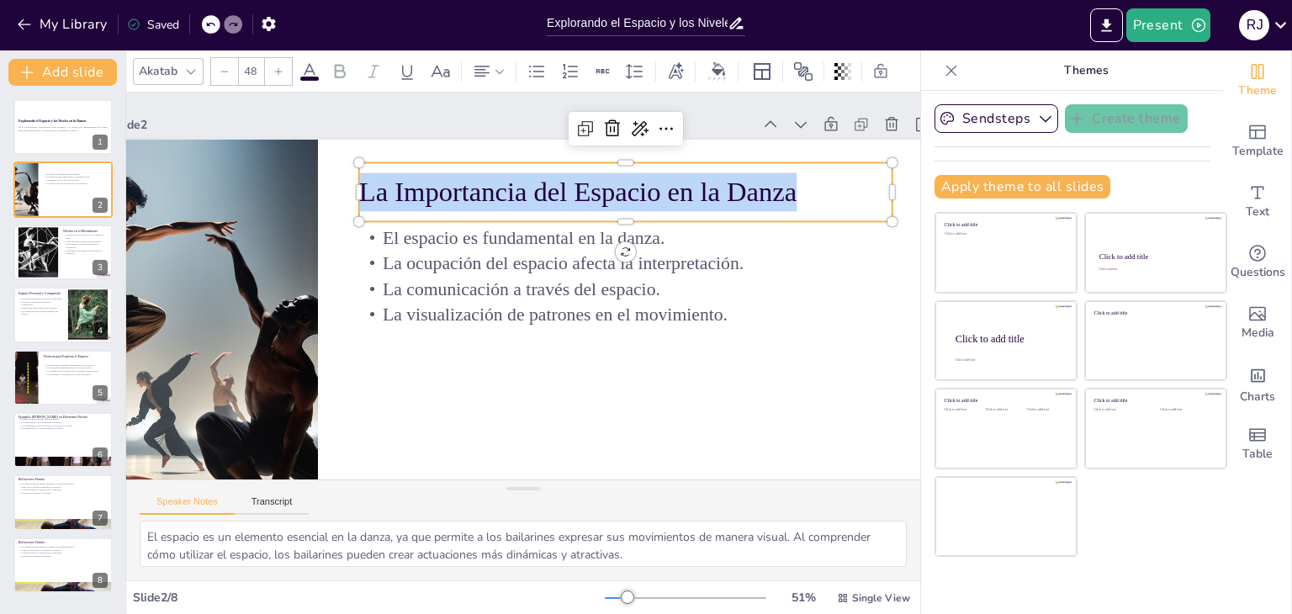
click at [629, 204] on p "La Importancia del Espacio en la Danza" at bounding box center [625, 191] width 533 height 39
click at [588, 178] on p "La Importancia del Espacio en la Danza" at bounding box center [625, 191] width 533 height 39
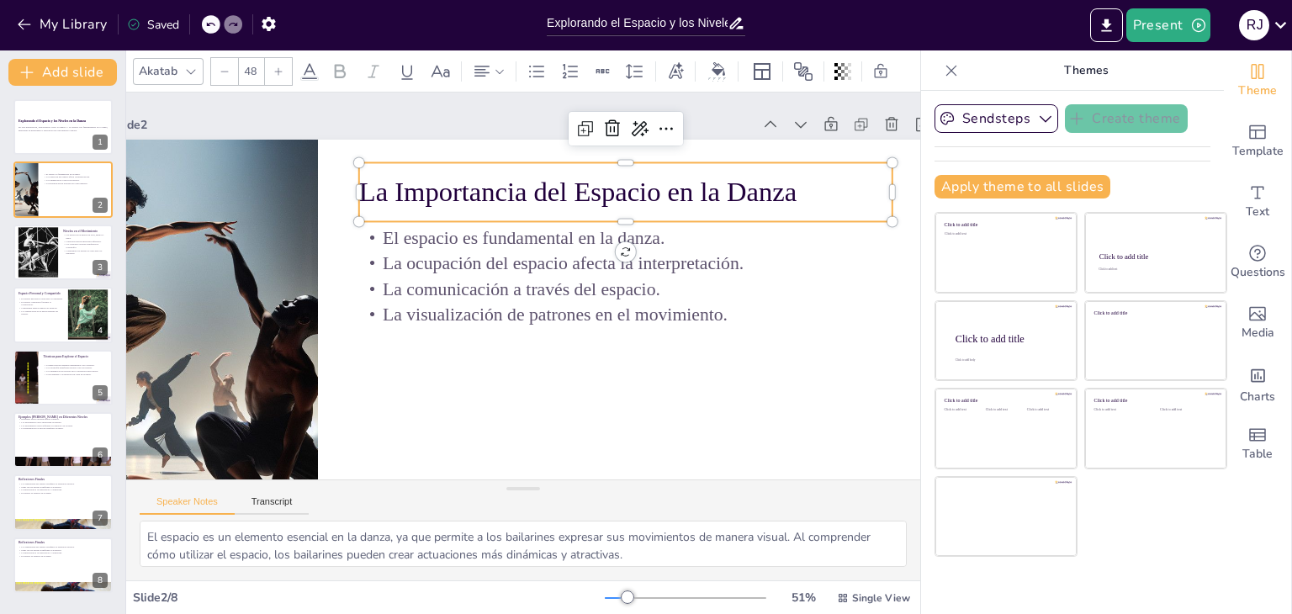
click at [680, 195] on p "La Importancia del Espacio en la Danza" at bounding box center [625, 191] width 533 height 39
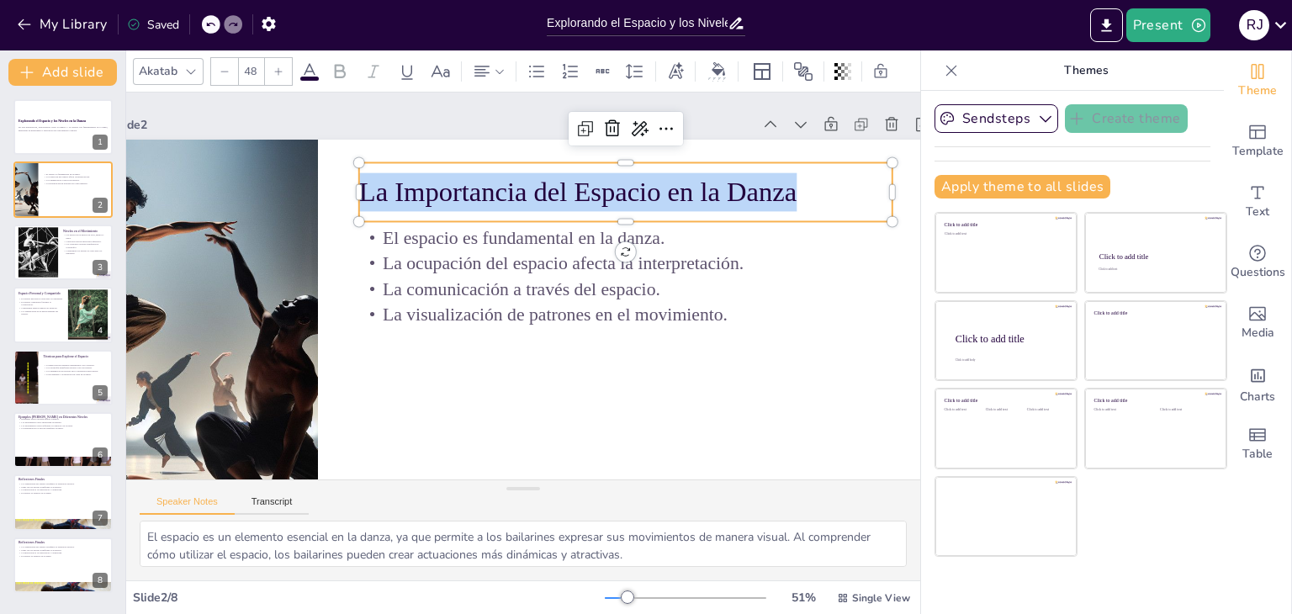
click at [680, 195] on p "La Importancia del Espacio en la Danza" at bounding box center [625, 191] width 533 height 39
copy p "La Importancia del Espacio en la Danza"
click at [40, 317] on div at bounding box center [63, 314] width 101 height 57
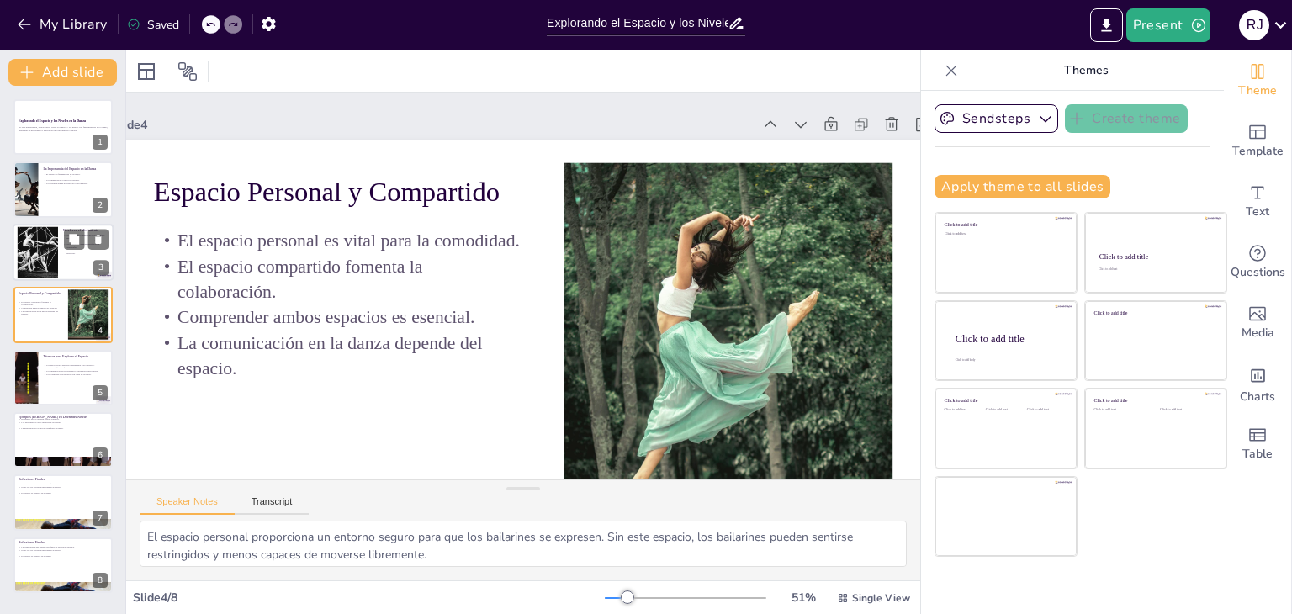
click at [46, 260] on div at bounding box center [39, 251] width 72 height 51
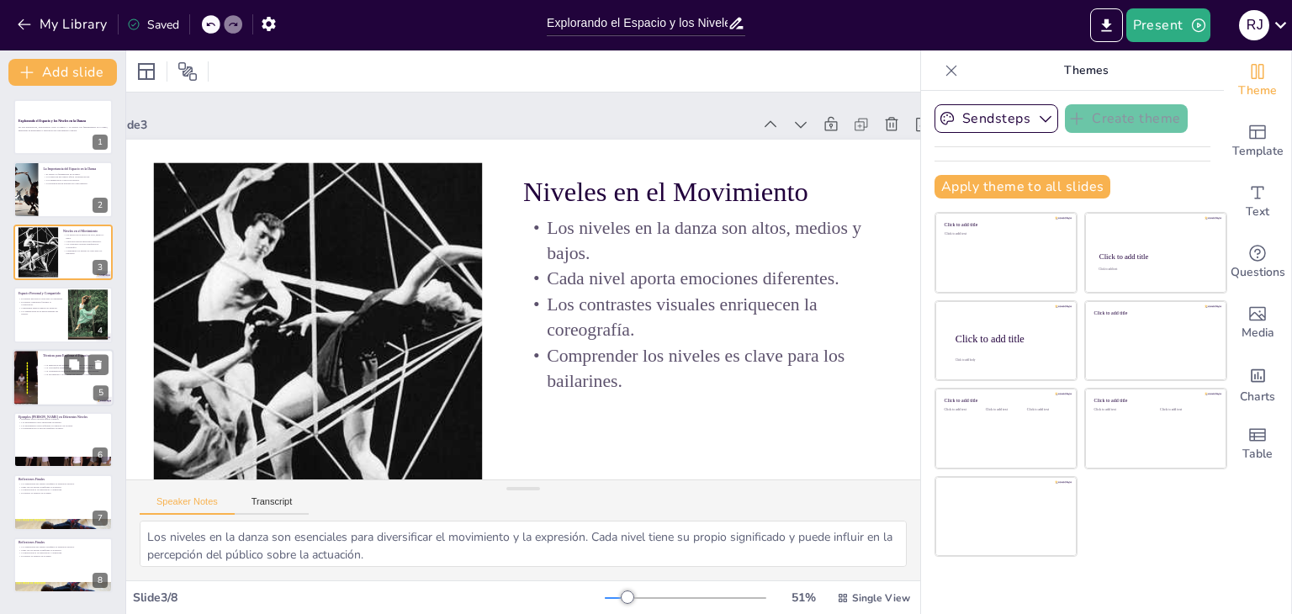
click at [51, 381] on div at bounding box center [63, 377] width 101 height 57
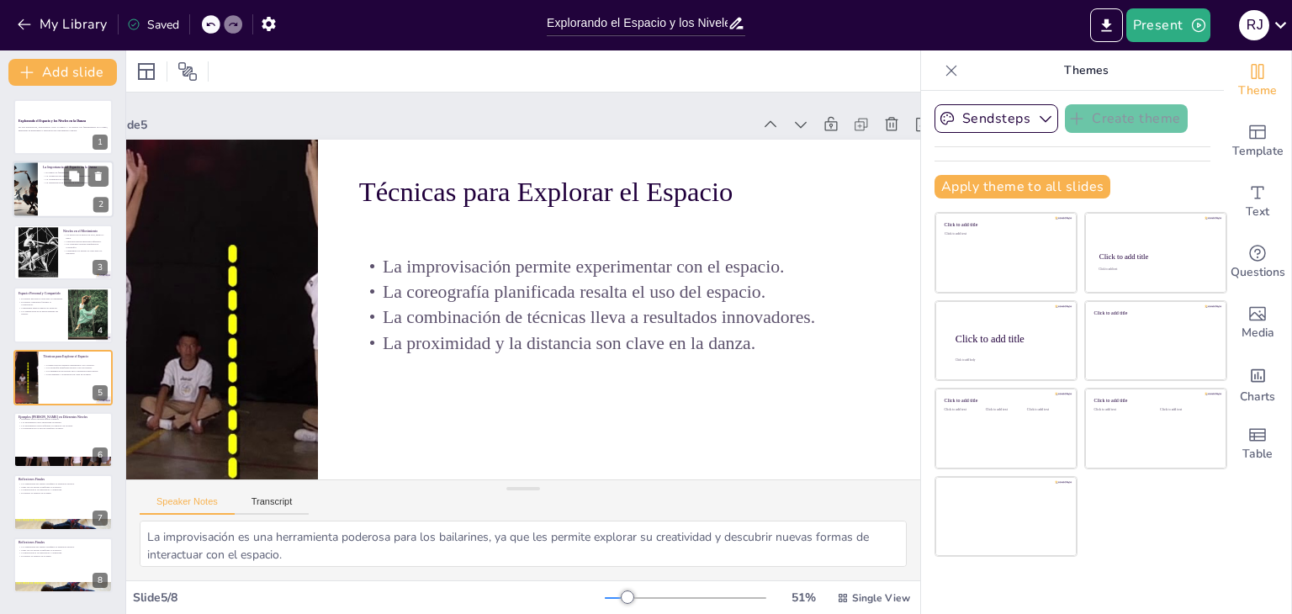
click at [44, 186] on div at bounding box center [63, 190] width 101 height 57
type textarea "El espacio es un elemento esencial en la danza, ya que permite a los bailarines…"
